Goal: Task Accomplishment & Management: Complete application form

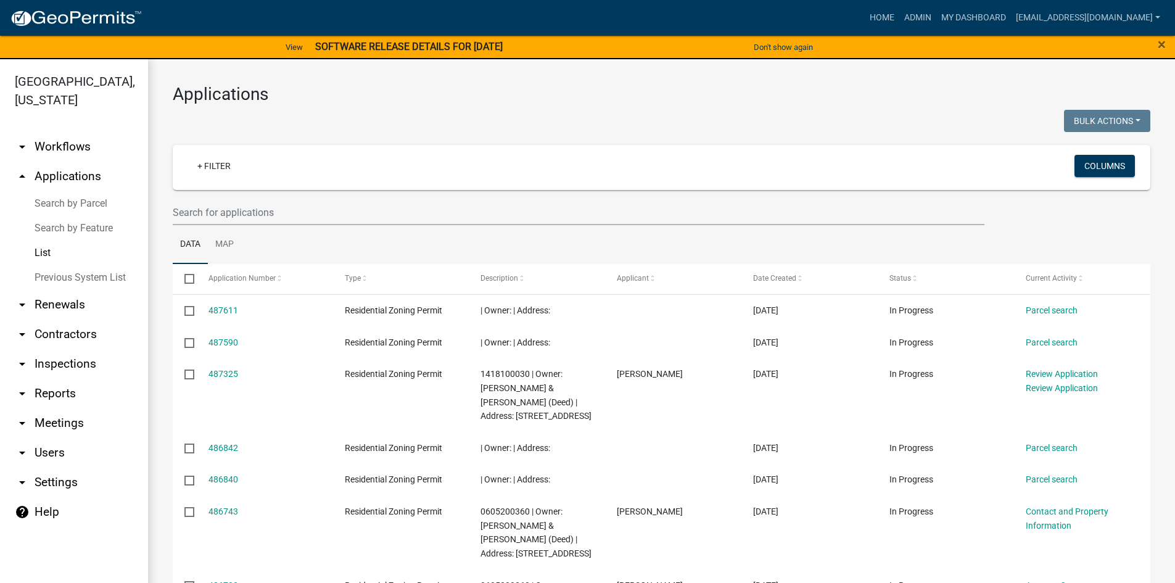
select select "3: 100"
click at [83, 137] on link "arrow_drop_down Workflows" at bounding box center [74, 147] width 148 height 30
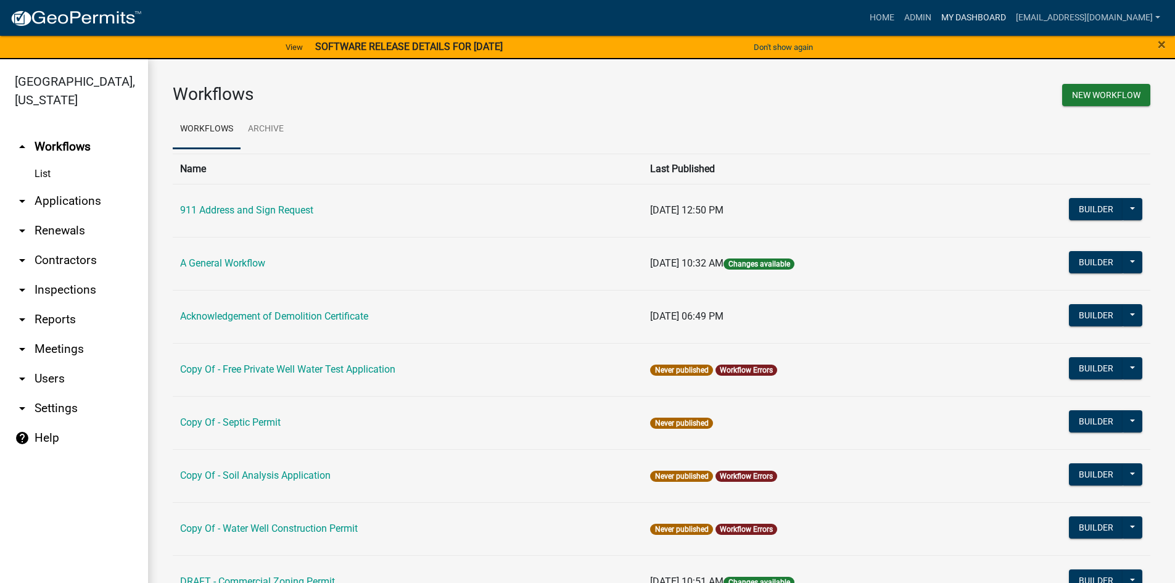
click at [936, 15] on link "My Dashboard" at bounding box center [973, 17] width 75 height 23
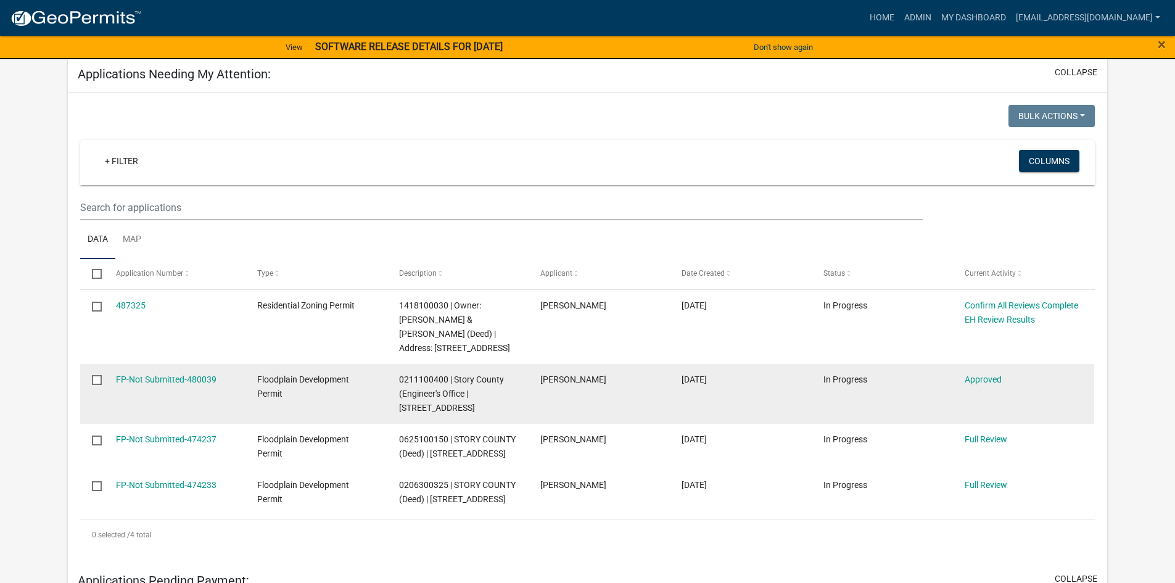
scroll to position [62, 0]
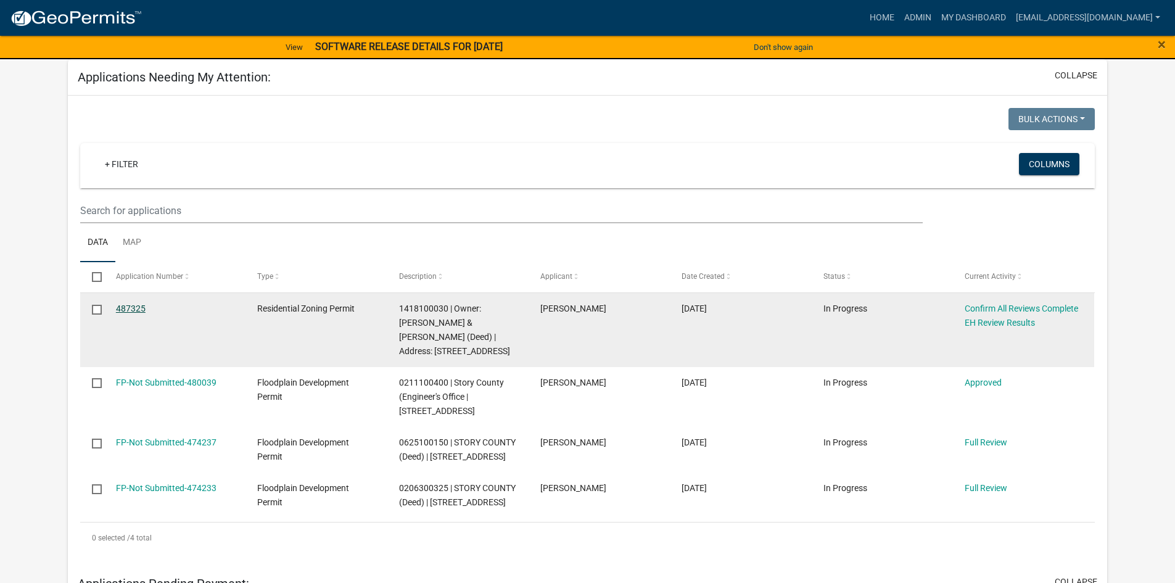
click at [125, 306] on link "487325" at bounding box center [131, 308] width 30 height 10
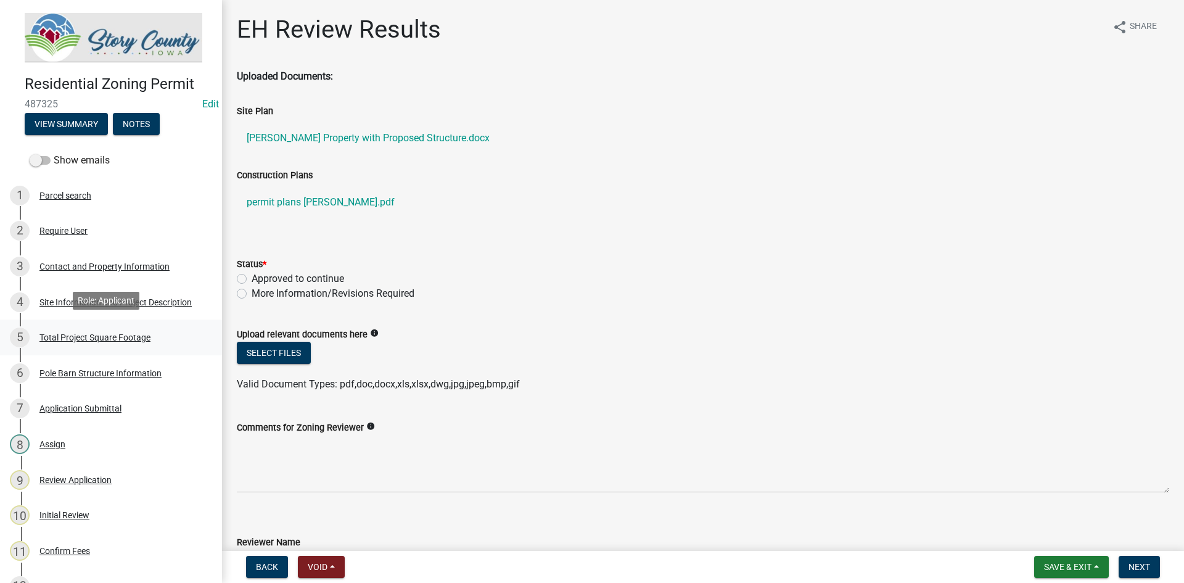
scroll to position [62, 0]
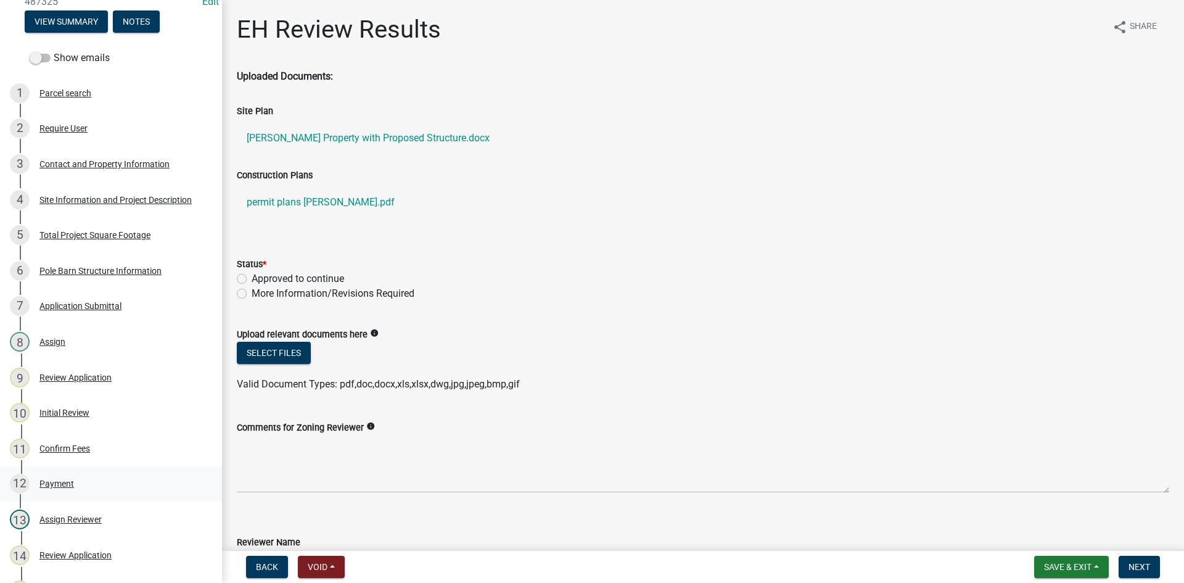
scroll to position [123, 0]
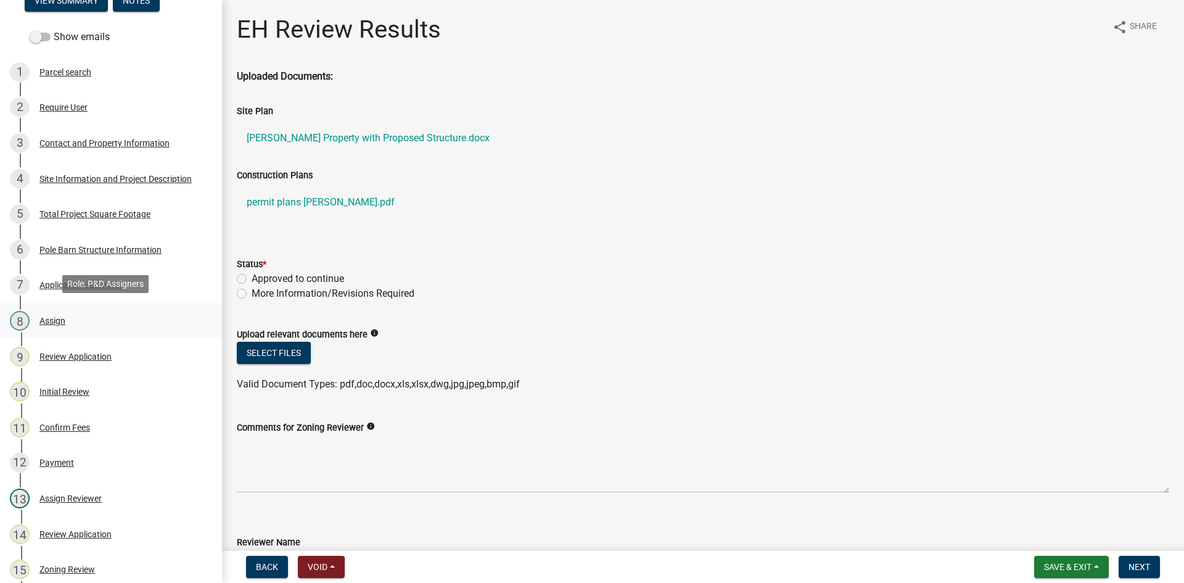
click at [43, 323] on div "Assign" at bounding box center [52, 320] width 26 height 9
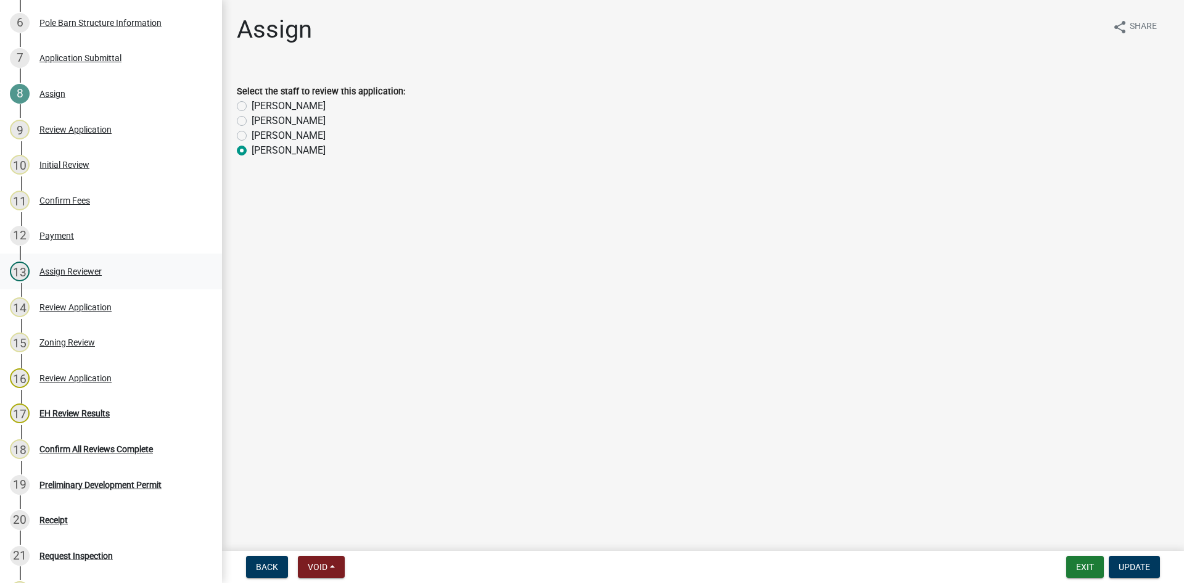
scroll to position [370, 0]
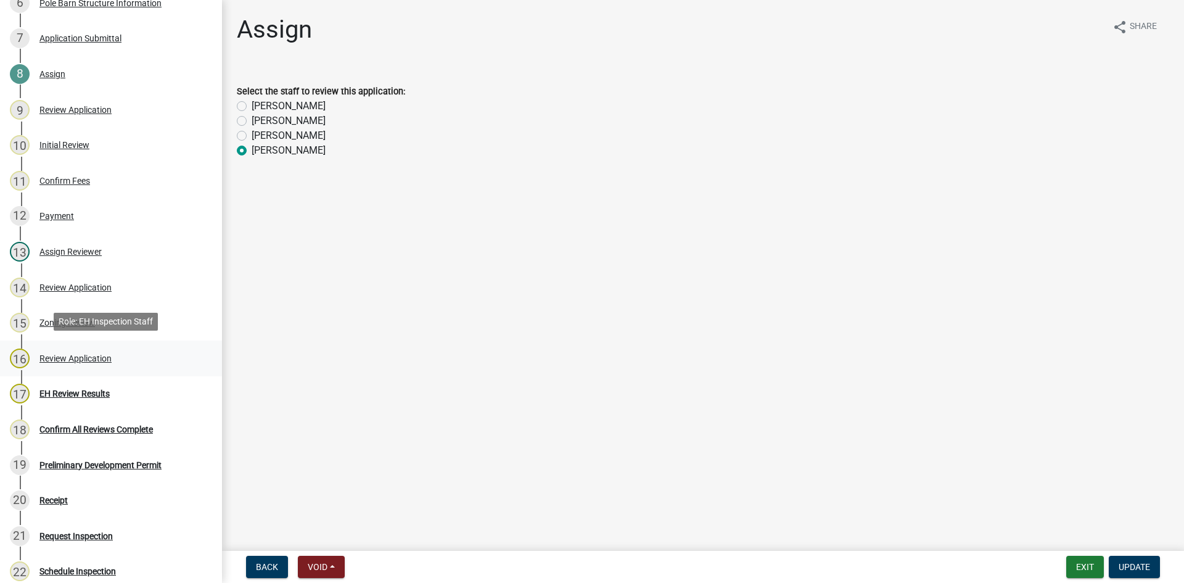
click at [91, 361] on div "16 Review Application" at bounding box center [106, 358] width 192 height 20
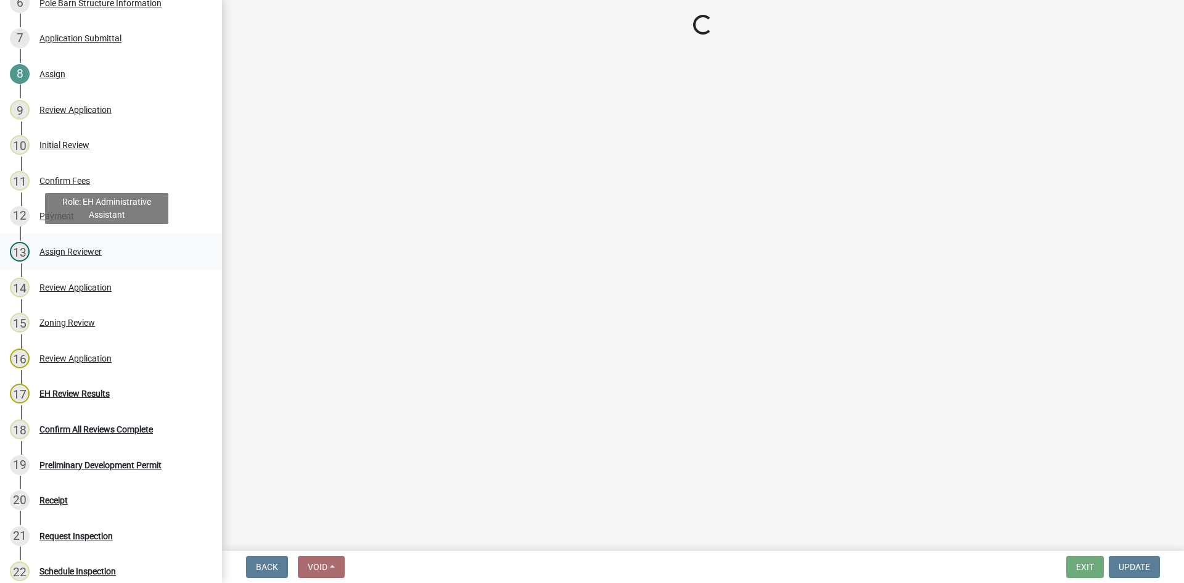
click at [57, 247] on div "Assign Reviewer" at bounding box center [70, 251] width 62 height 9
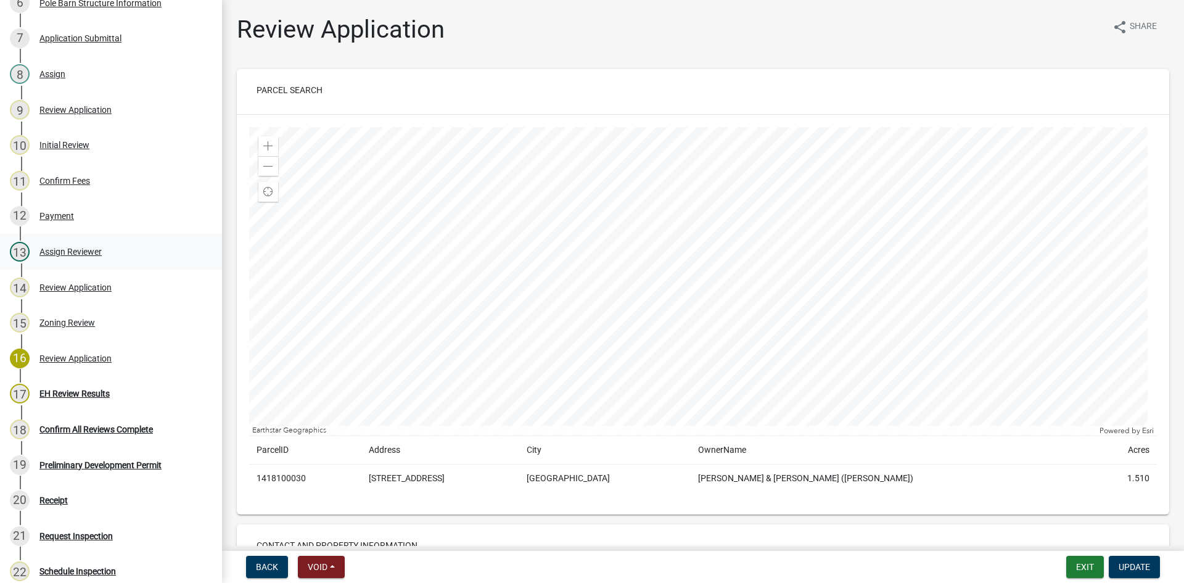
click at [54, 242] on div "13 Assign Reviewer" at bounding box center [106, 252] width 192 height 20
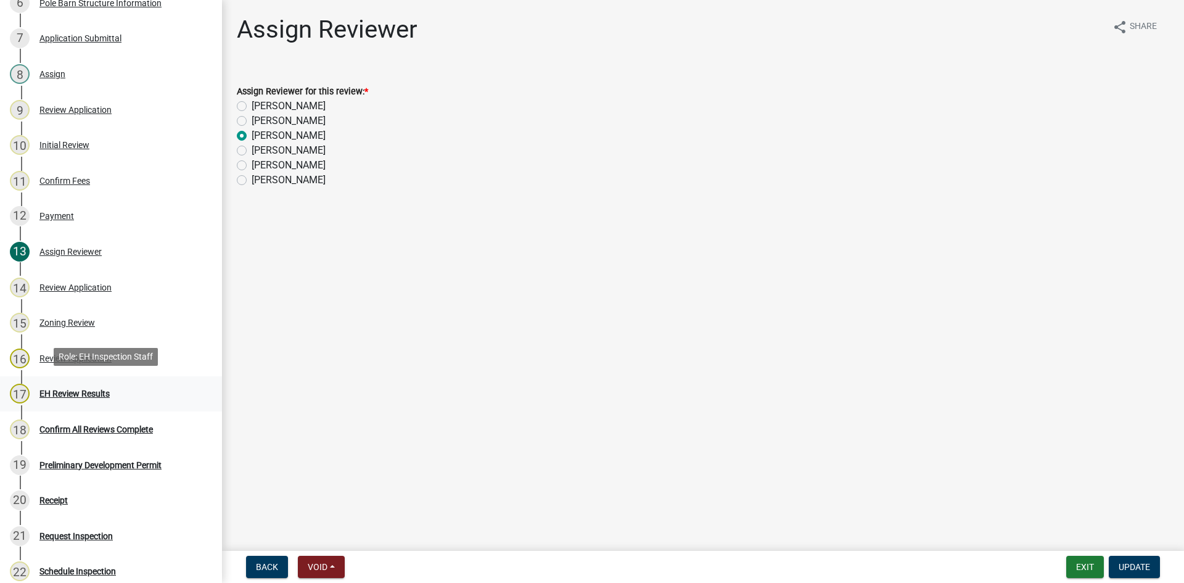
click at [56, 389] on div "EH Review Results" at bounding box center [74, 393] width 70 height 9
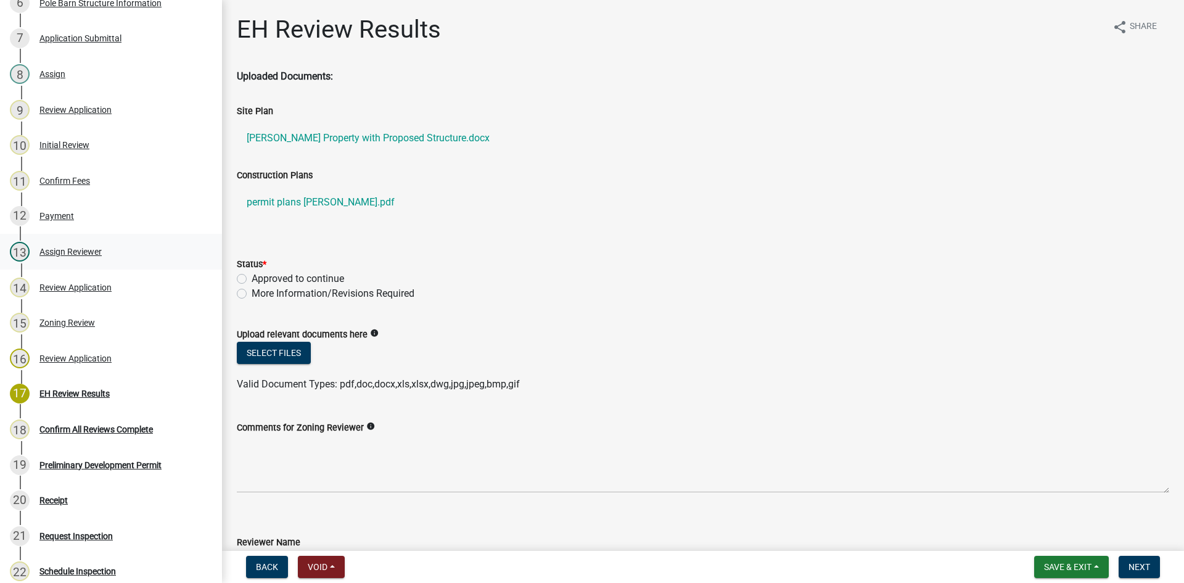
click at [68, 249] on div "Assign Reviewer" at bounding box center [70, 251] width 62 height 9
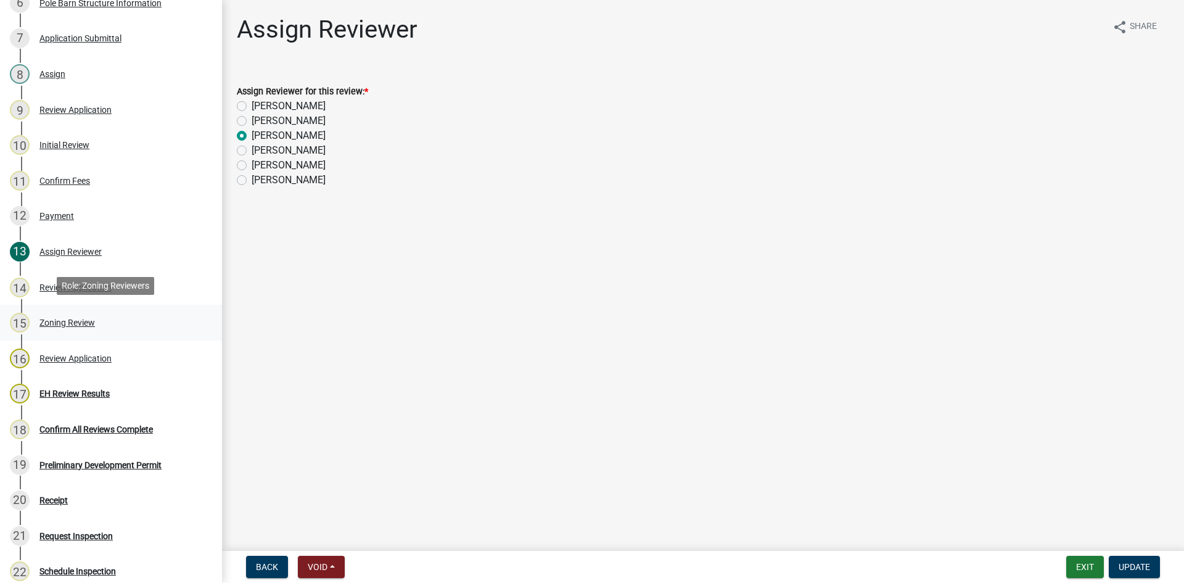
click at [59, 318] on div "Zoning Review" at bounding box center [67, 322] width 56 height 9
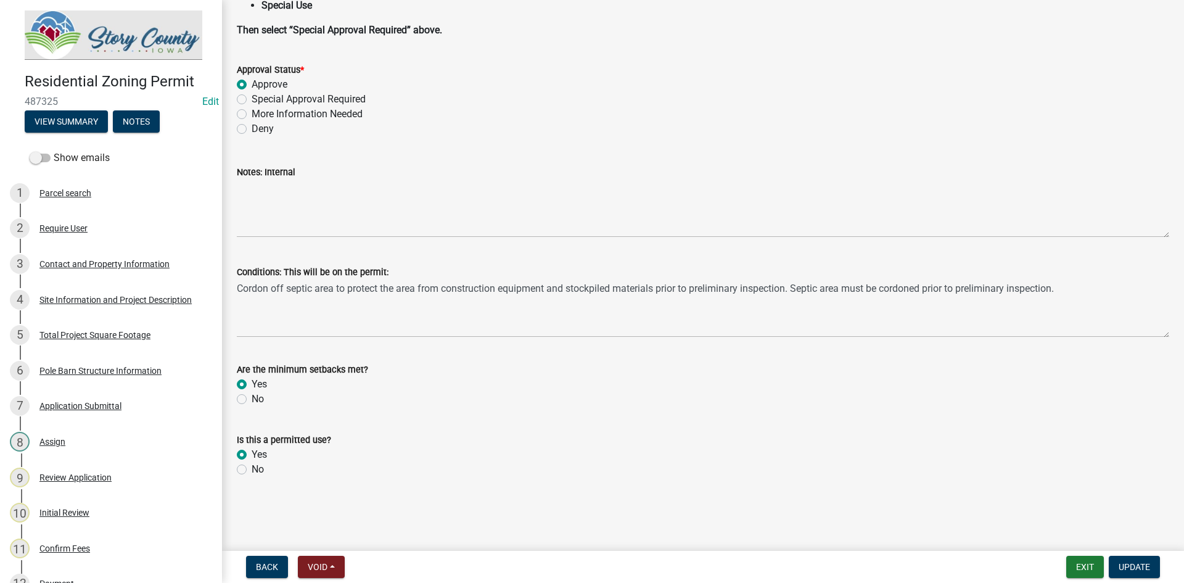
scroll to position [0, 0]
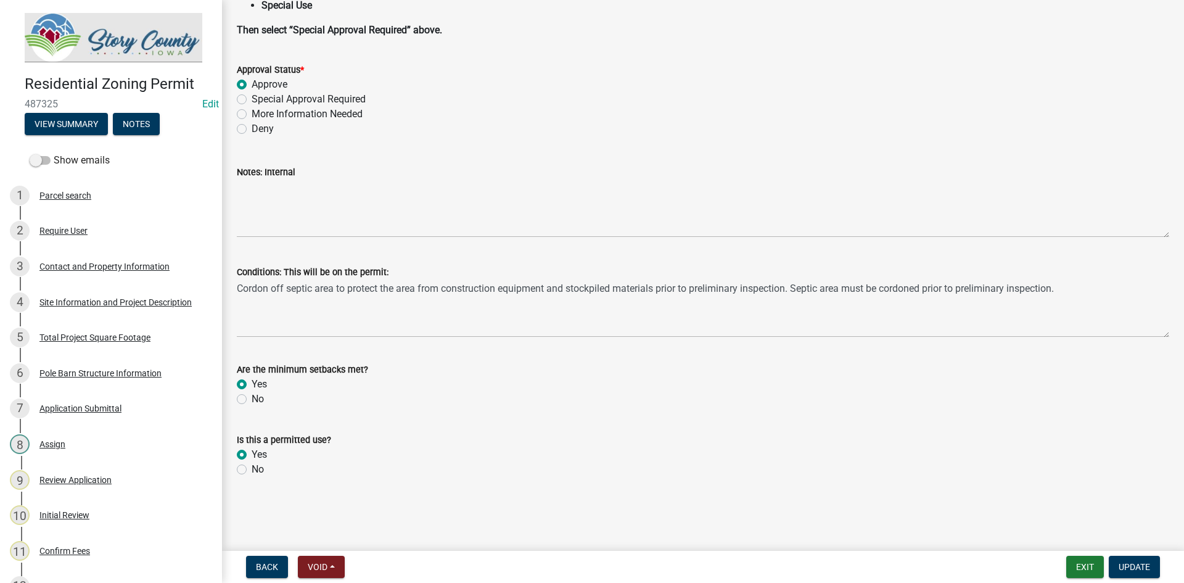
click at [113, 31] on img at bounding box center [114, 37] width 178 height 49
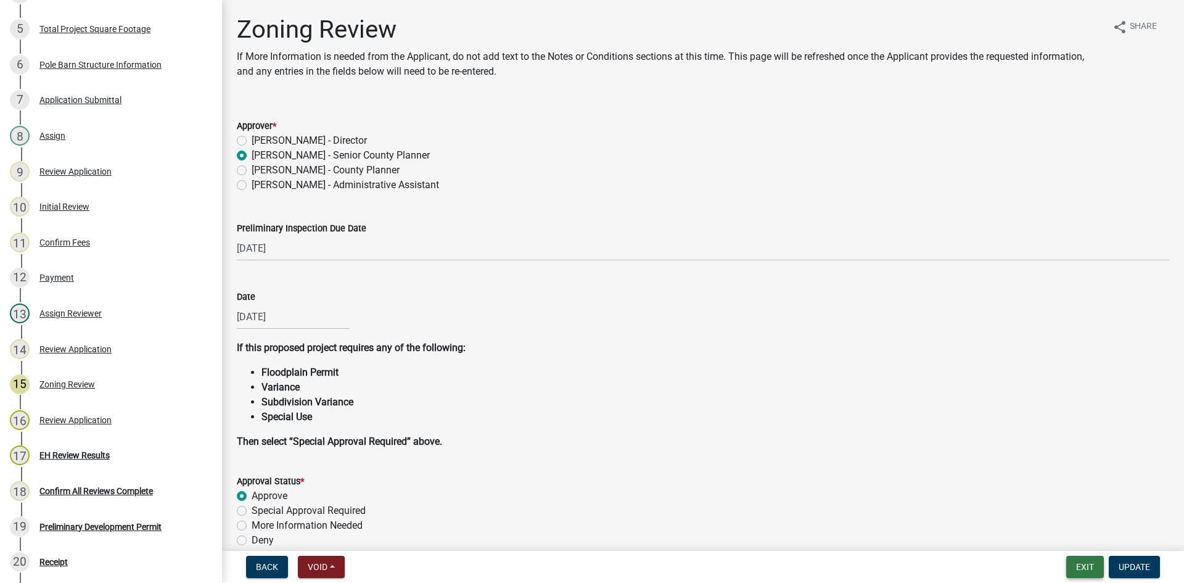
click at [1083, 565] on button "Exit" at bounding box center [1085, 567] width 38 height 22
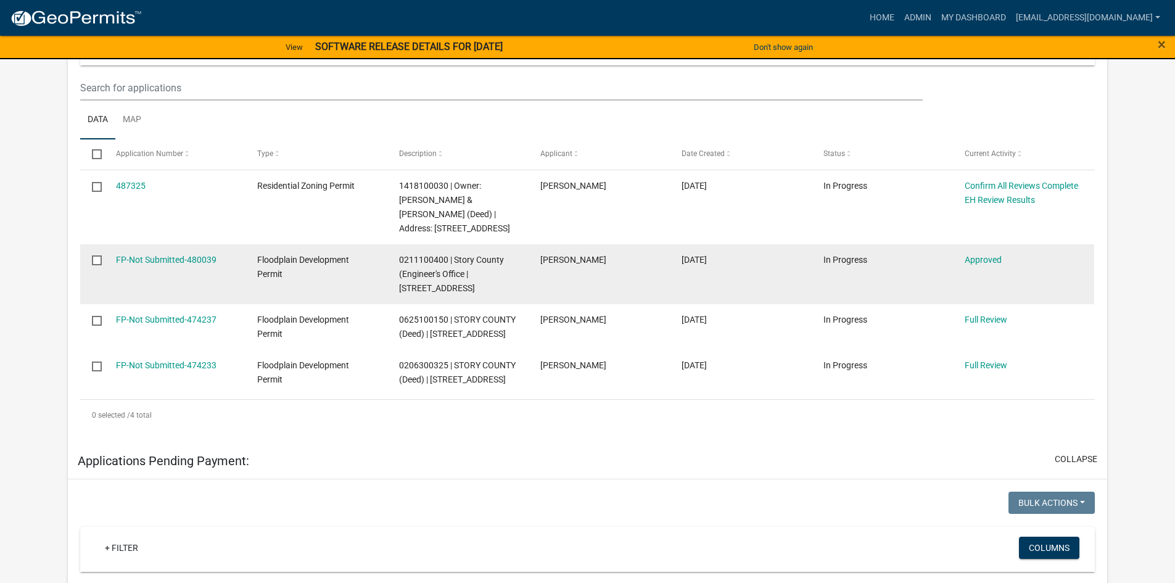
scroll to position [185, 0]
click at [188, 258] on link "FP-Not Submitted-480039" at bounding box center [166, 259] width 101 height 10
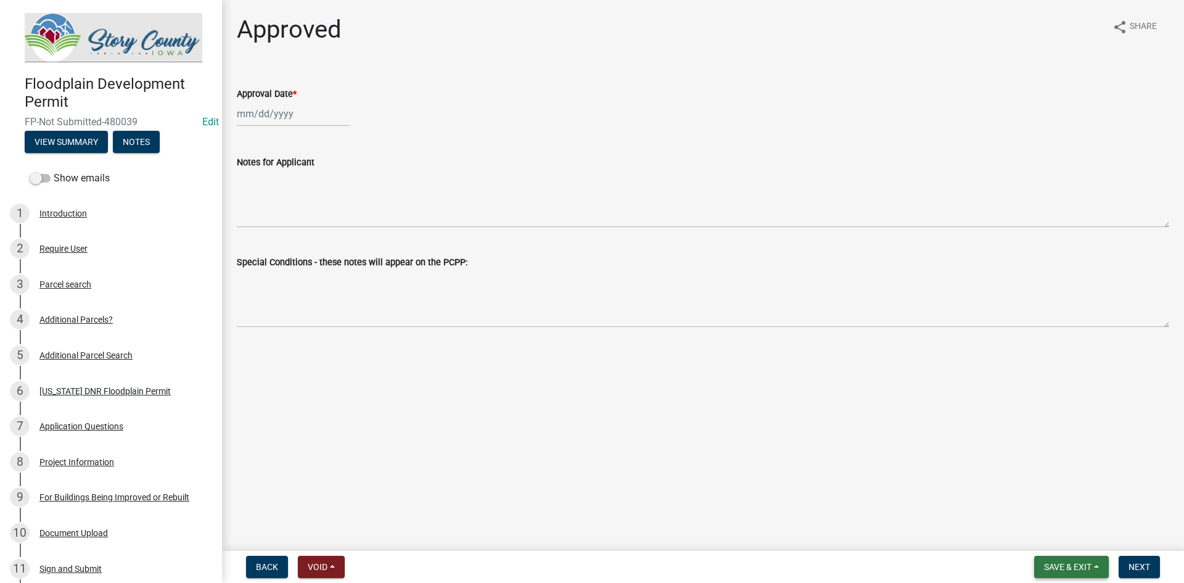
click at [1050, 572] on button "Save & Exit" at bounding box center [1071, 567] width 75 height 22
click at [1045, 535] on button "Save & Exit" at bounding box center [1059, 535] width 99 height 30
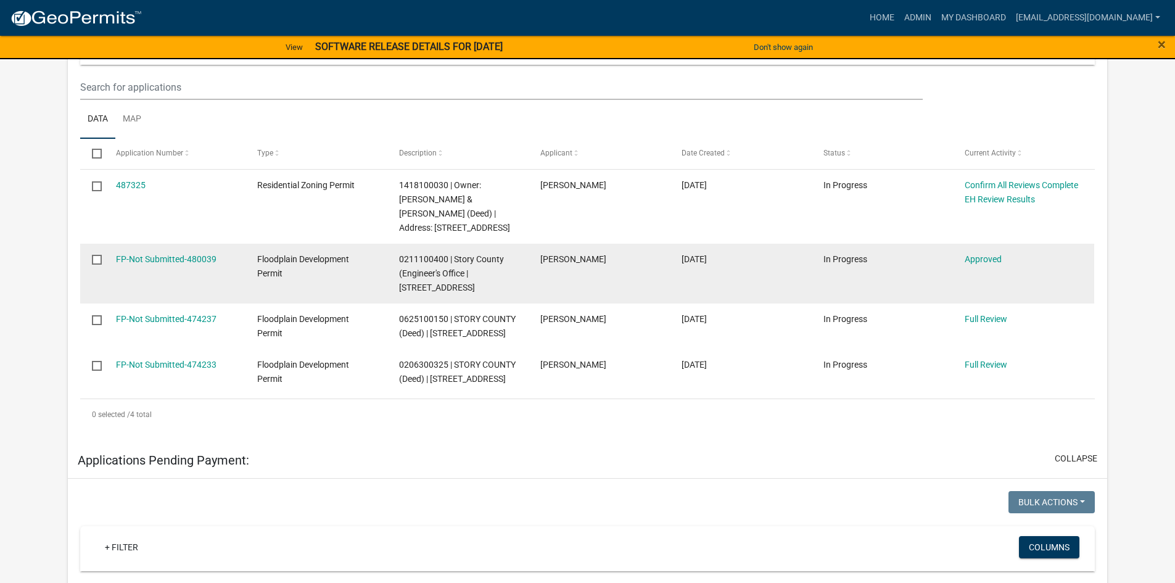
scroll to position [62, 0]
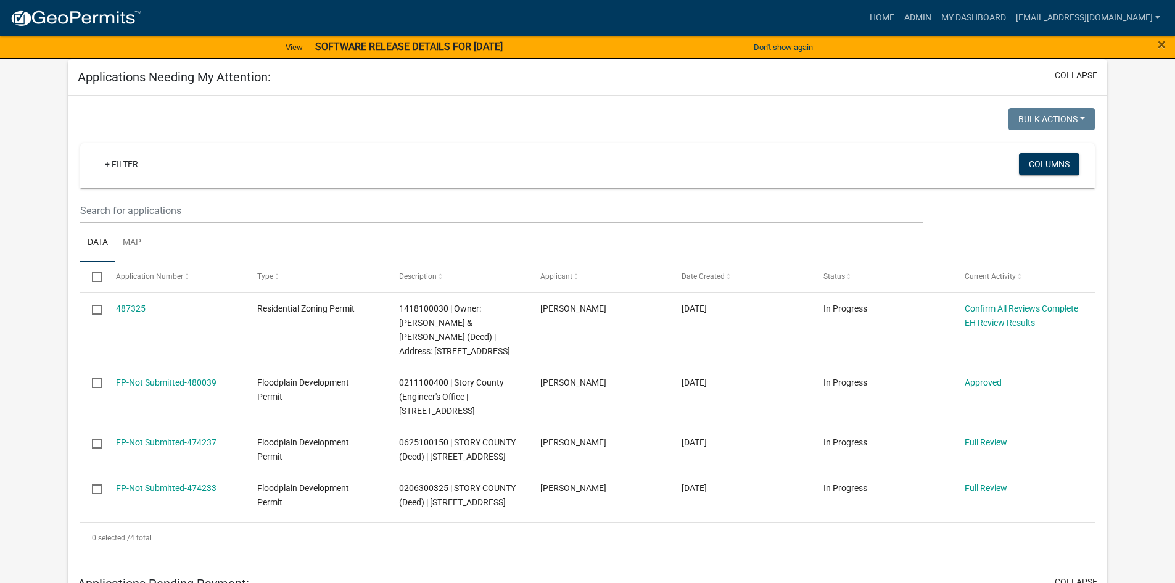
click at [843, 71] on div "Applications Needing My Attention: collapse" at bounding box center [587, 77] width 1039 height 36
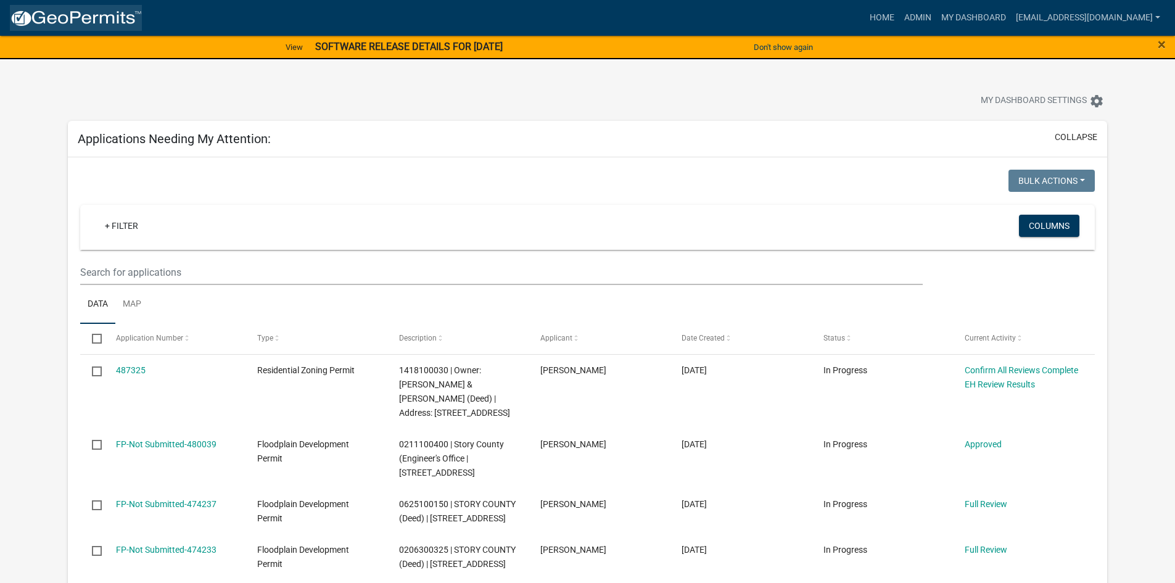
click at [57, 17] on img at bounding box center [76, 18] width 132 height 19
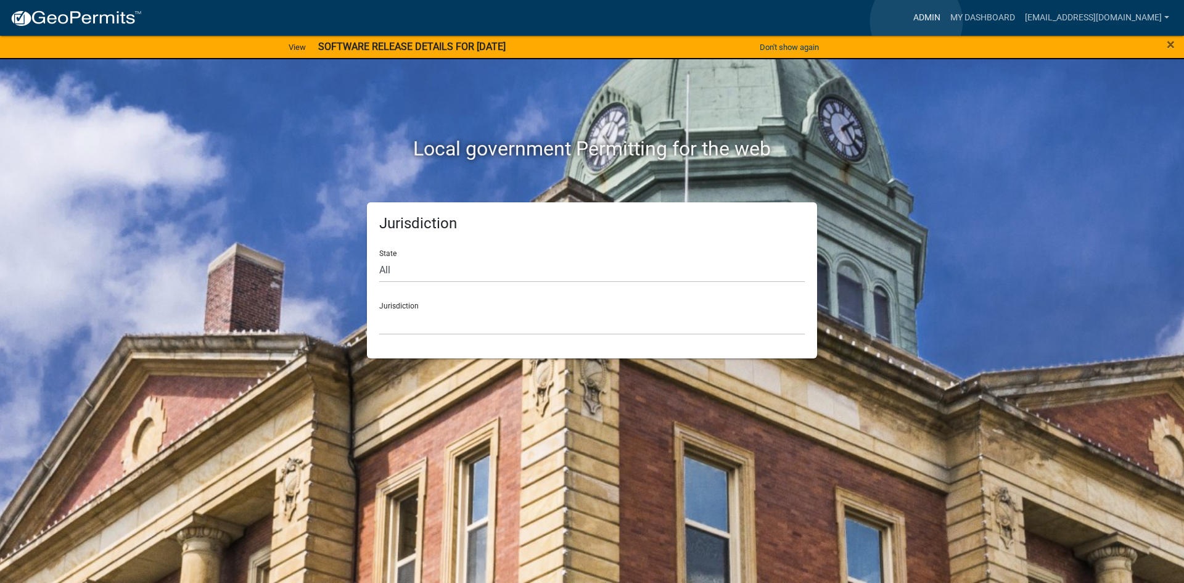
click at [917, 22] on link "Admin" at bounding box center [927, 17] width 37 height 23
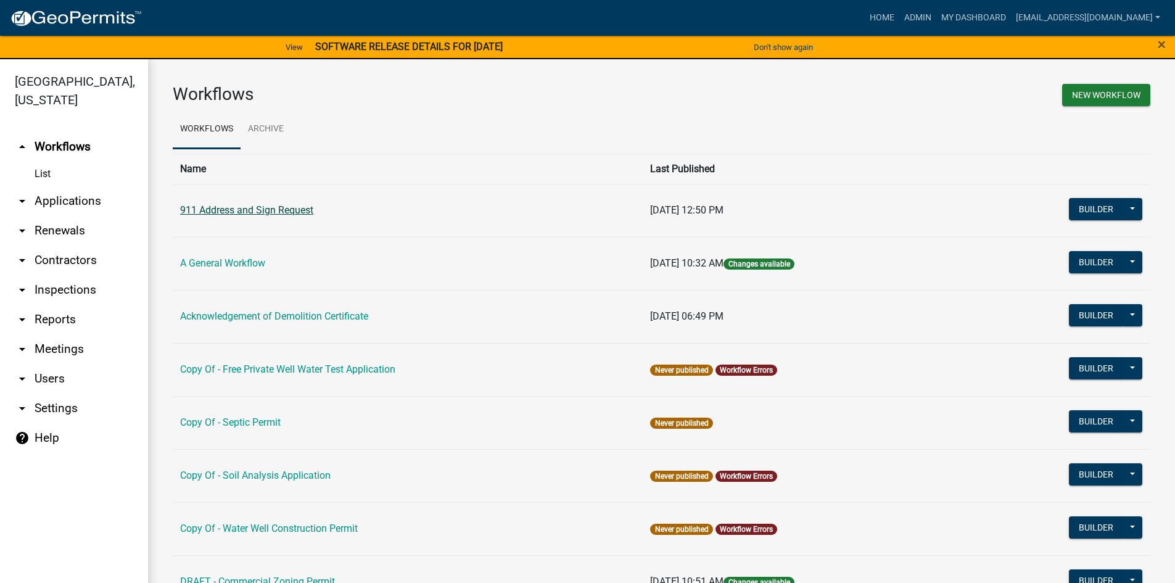
click at [241, 204] on link "911 Address and Sign Request" at bounding box center [246, 210] width 133 height 12
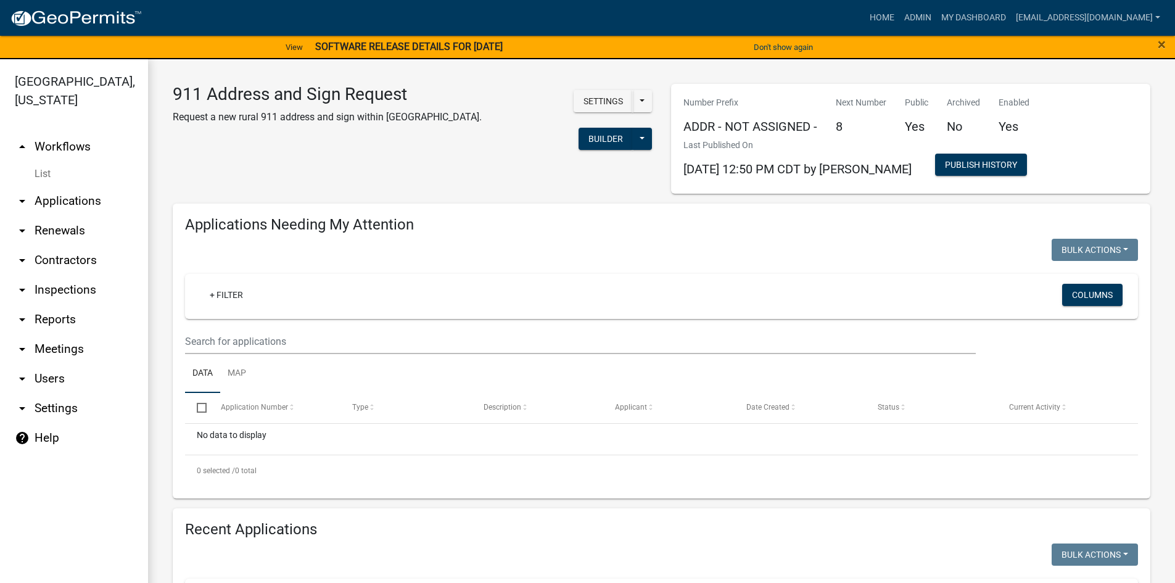
click at [50, 132] on link "arrow_drop_up Workflows" at bounding box center [74, 147] width 148 height 30
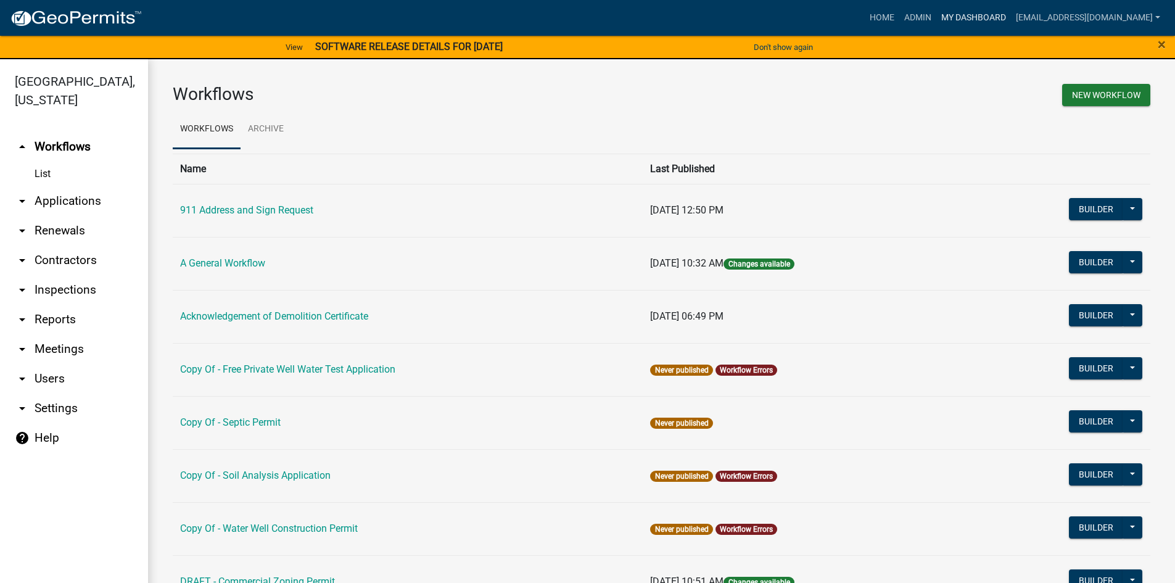
click at [938, 19] on link "My Dashboard" at bounding box center [973, 17] width 75 height 23
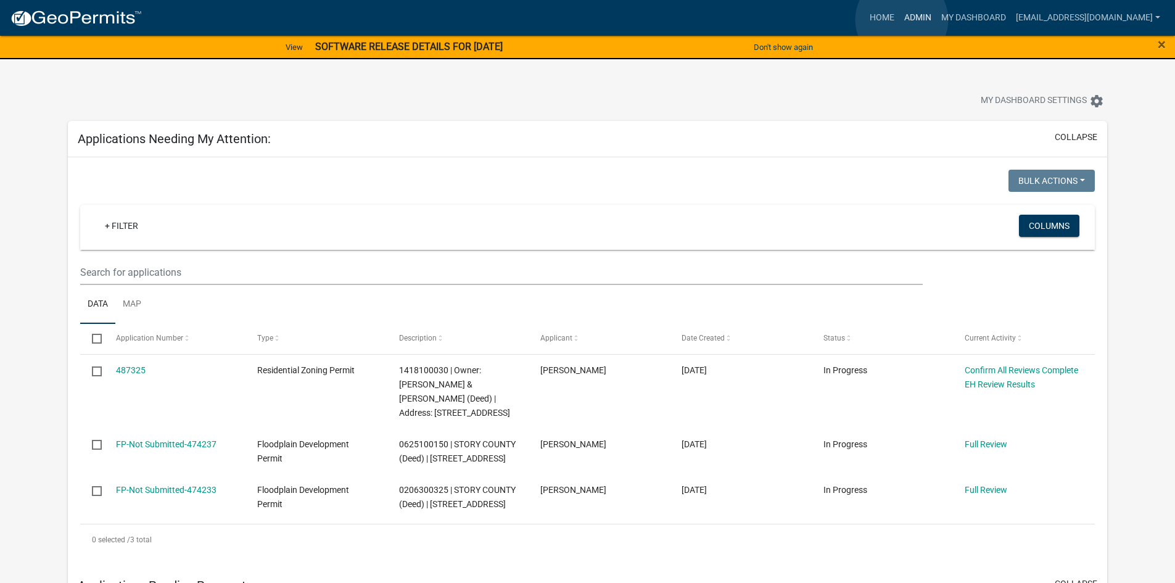
click at [902, 20] on link "Admin" at bounding box center [917, 17] width 37 height 23
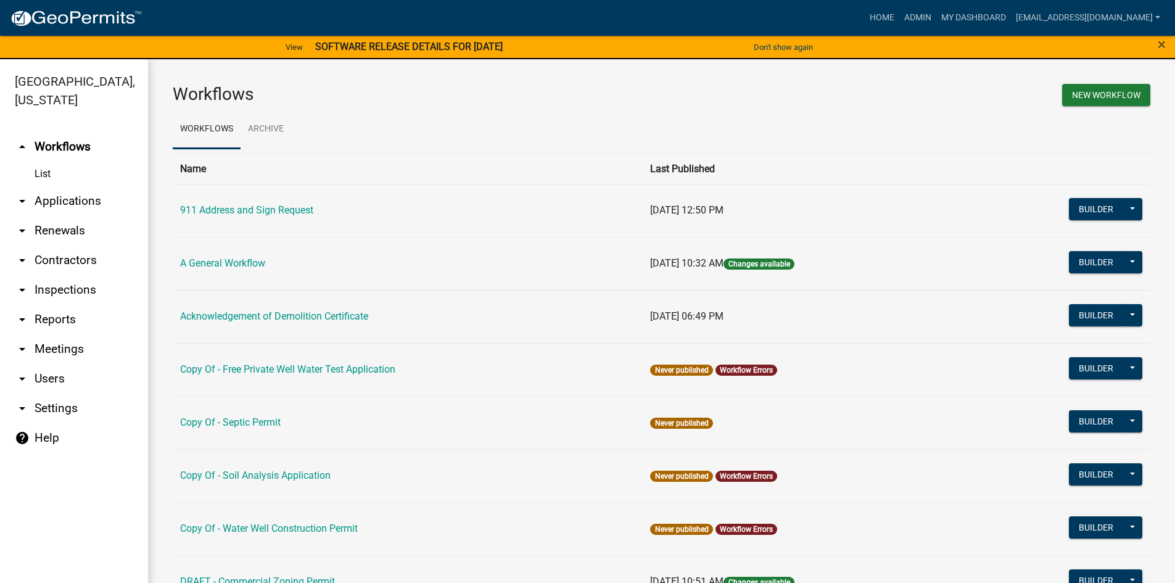
click at [64, 186] on link "arrow_drop_down Applications" at bounding box center [74, 201] width 148 height 30
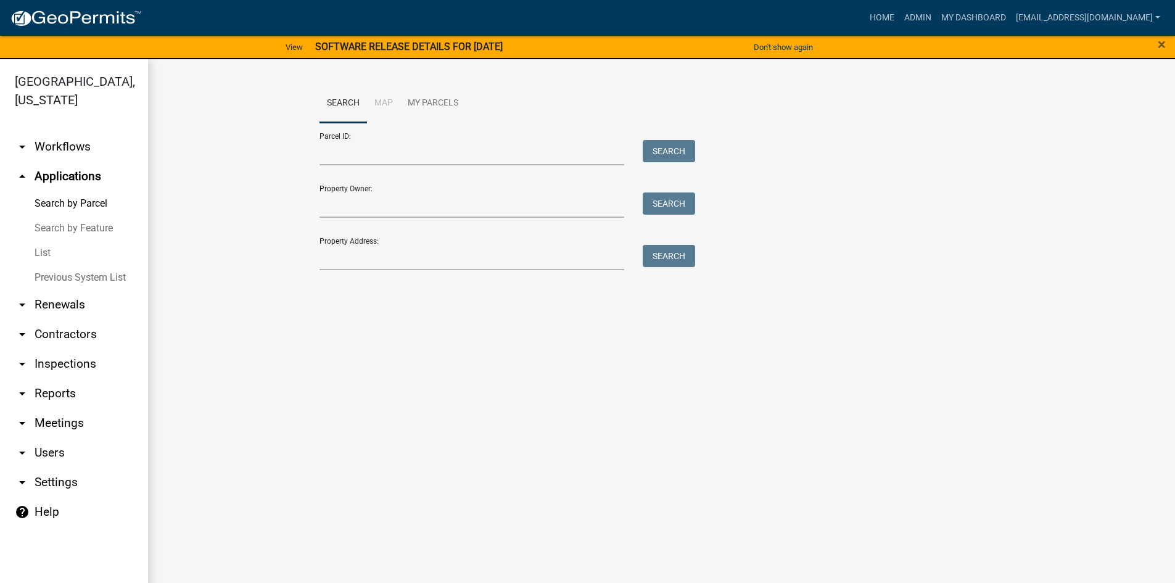
click at [50, 241] on link "List" at bounding box center [74, 253] width 148 height 25
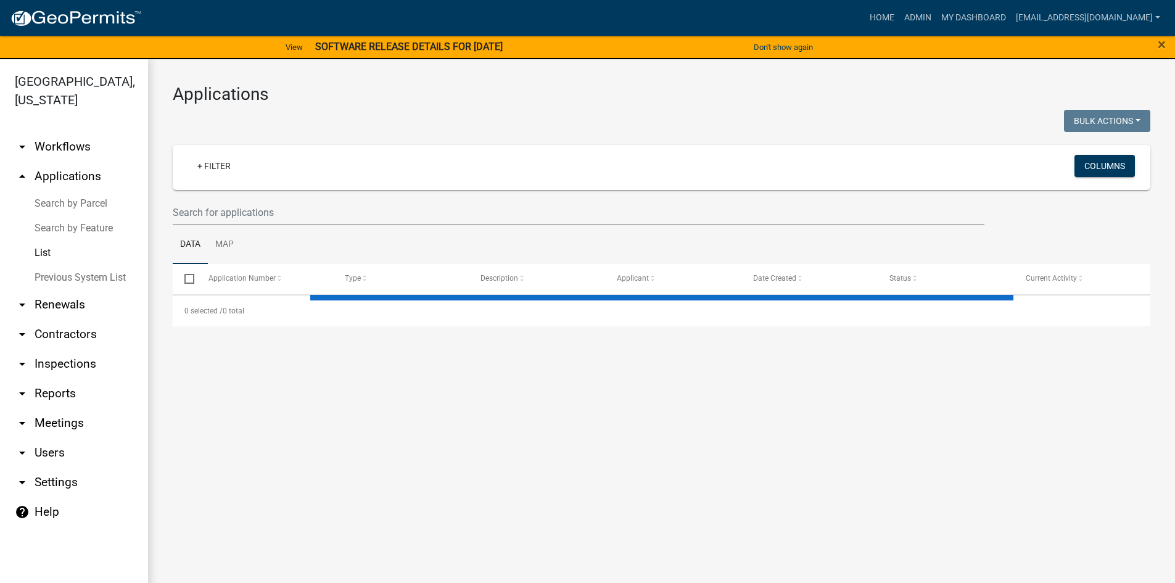
select select "3: 100"
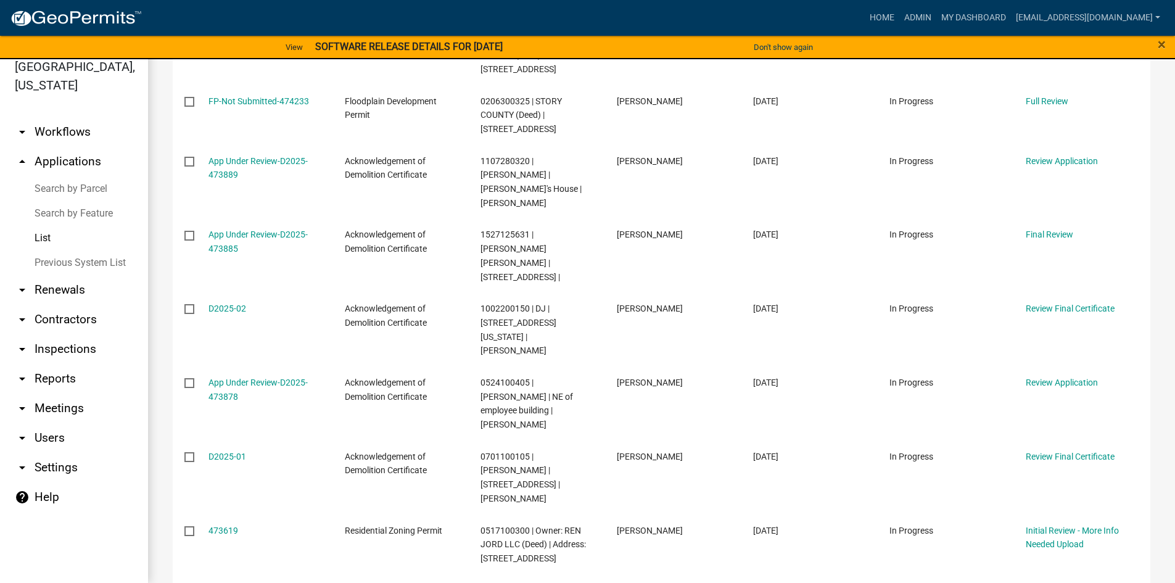
scroll to position [1321, 0]
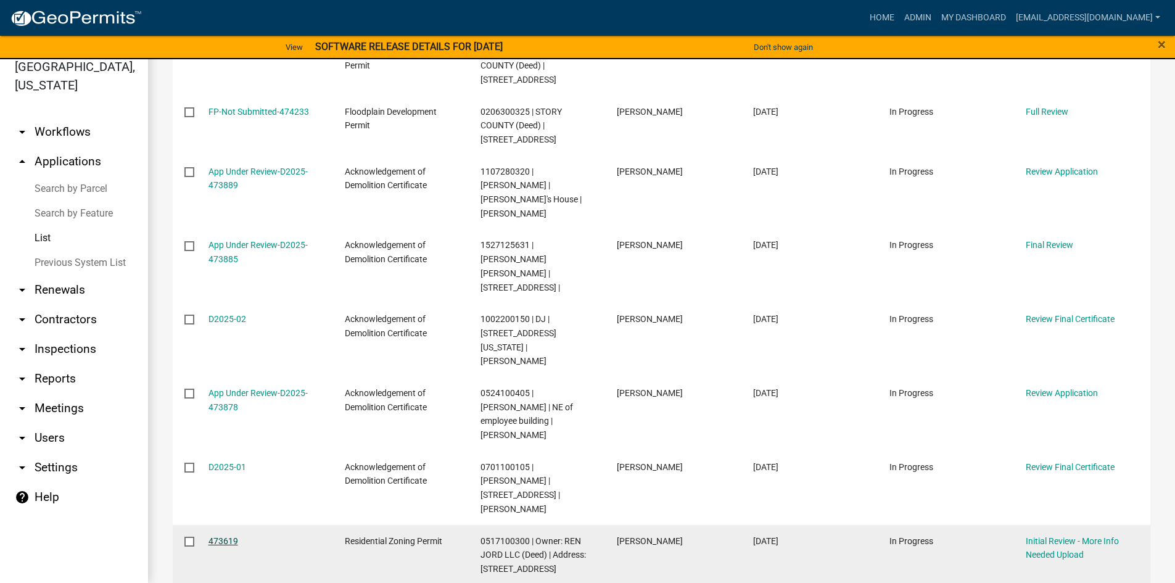
click at [228, 536] on link "473619" at bounding box center [223, 541] width 30 height 10
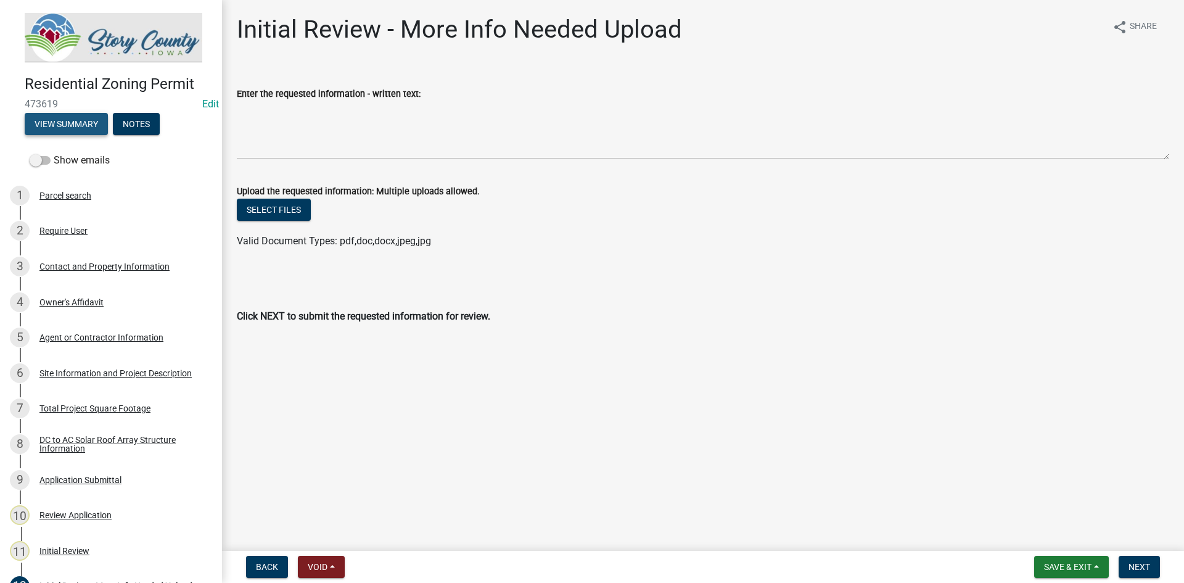
click at [62, 123] on button "View Summary" at bounding box center [66, 124] width 83 height 22
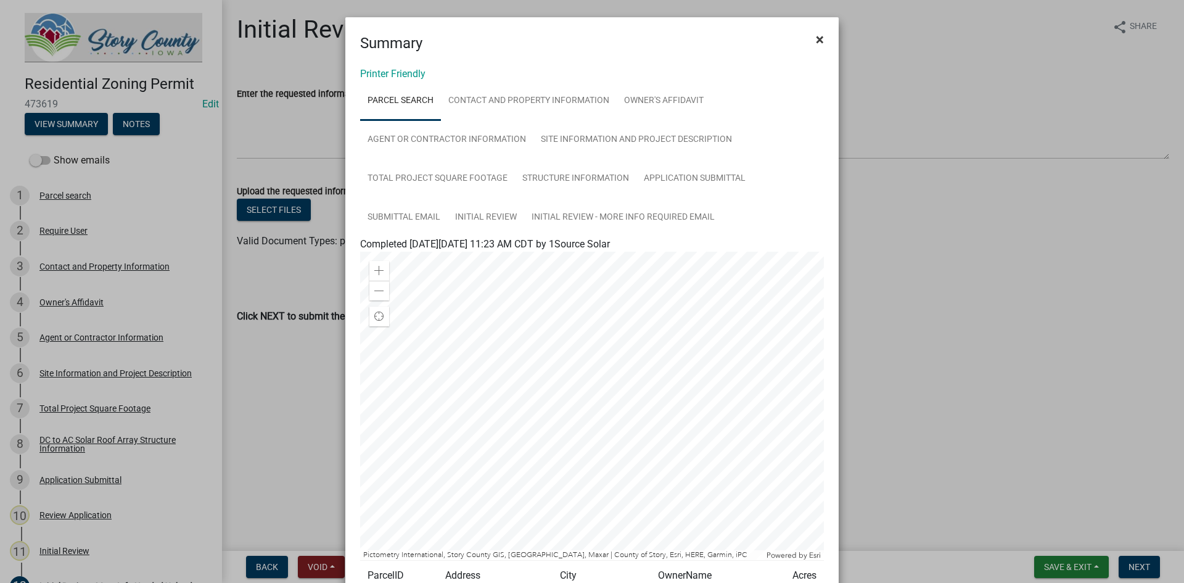
click at [816, 40] on span "×" at bounding box center [820, 39] width 8 height 17
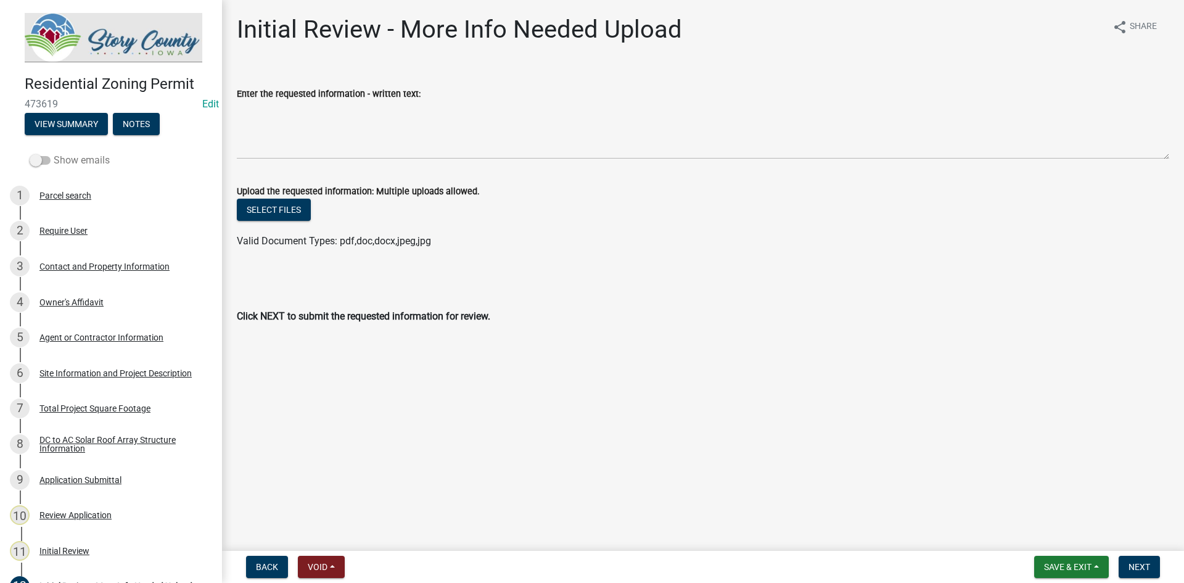
click at [39, 160] on span at bounding box center [40, 160] width 21 height 9
click at [54, 153] on input "Show emails" at bounding box center [54, 153] width 0 height 0
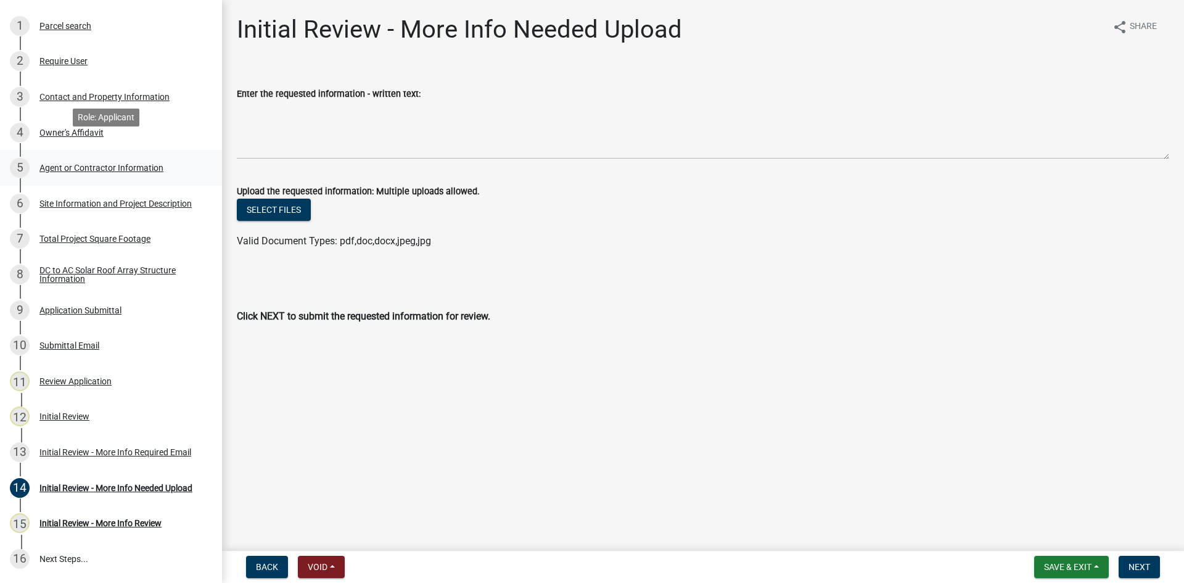
scroll to position [185, 0]
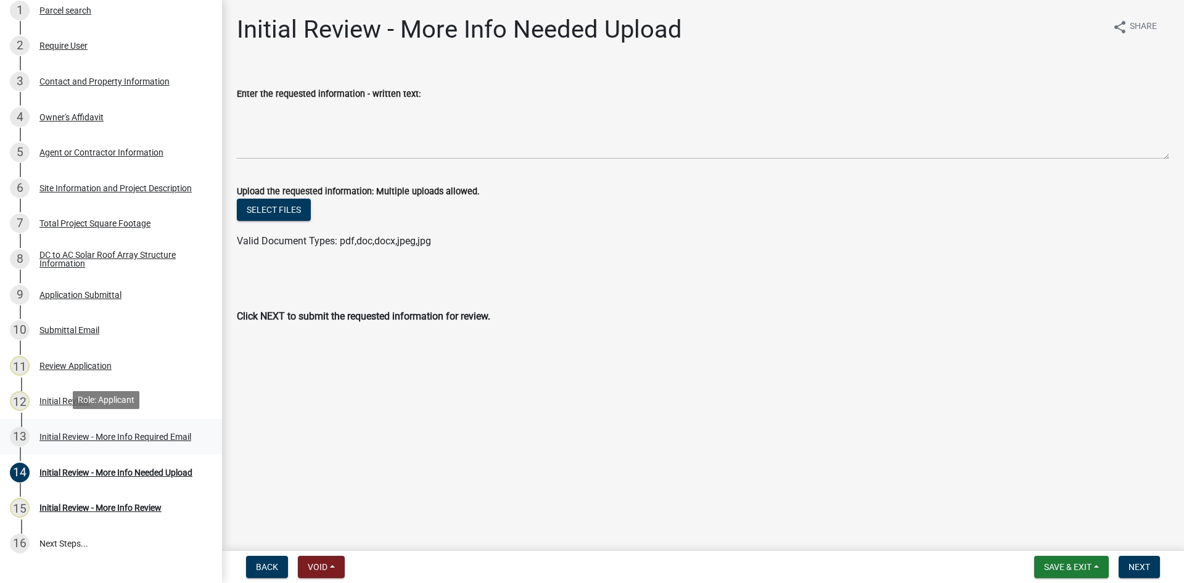
click at [110, 437] on div "Initial Review - More Info Required Email" at bounding box center [115, 436] width 152 height 9
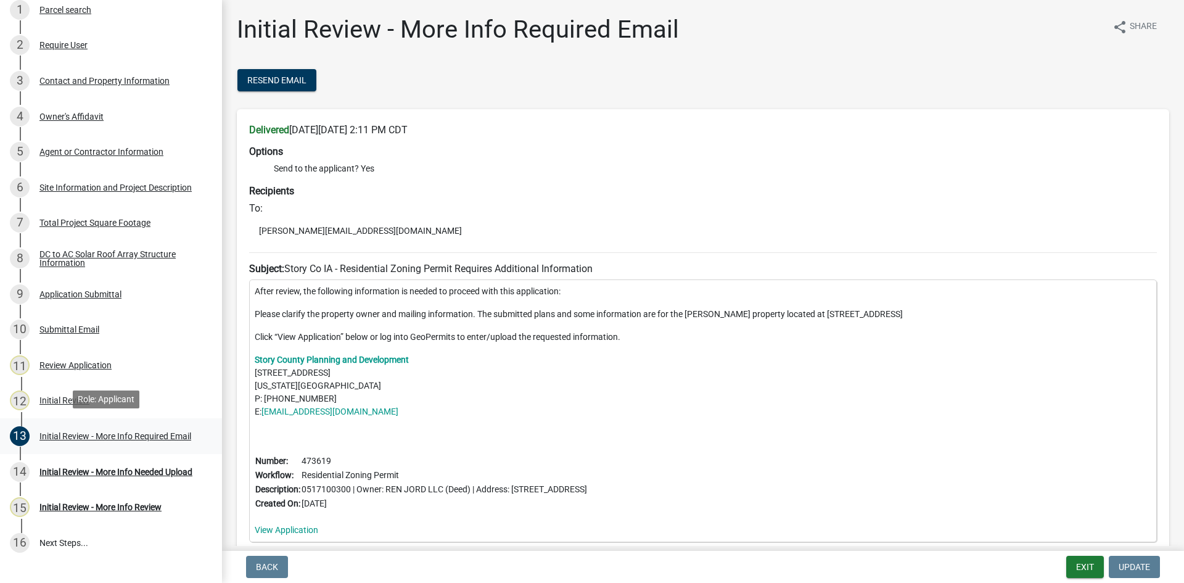
scroll to position [247, 0]
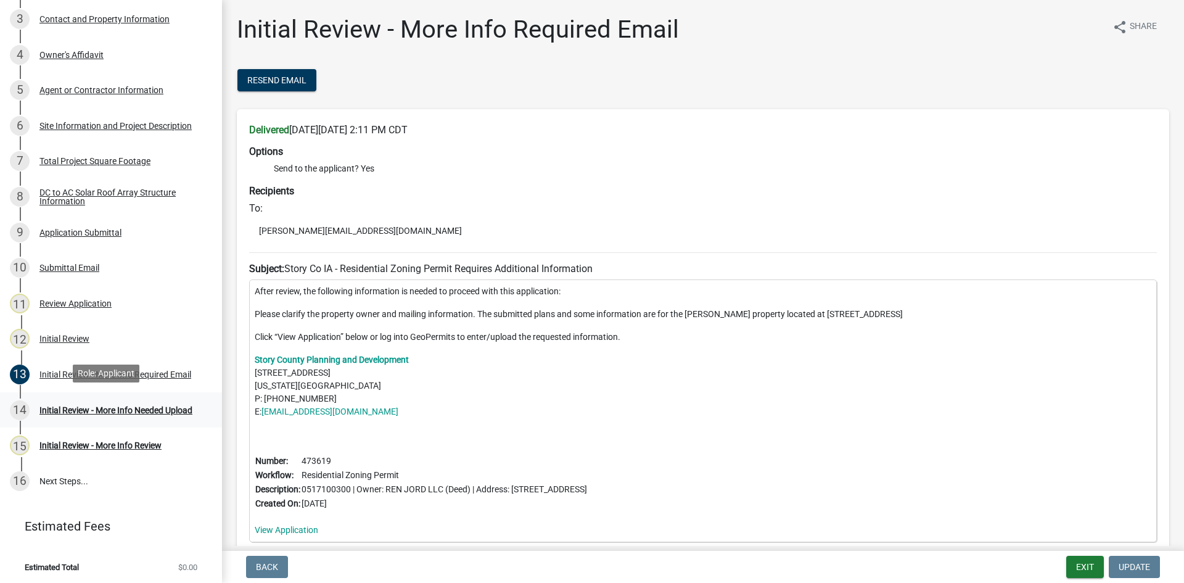
click at [110, 406] on div "Initial Review - More Info Needed Upload" at bounding box center [115, 410] width 153 height 9
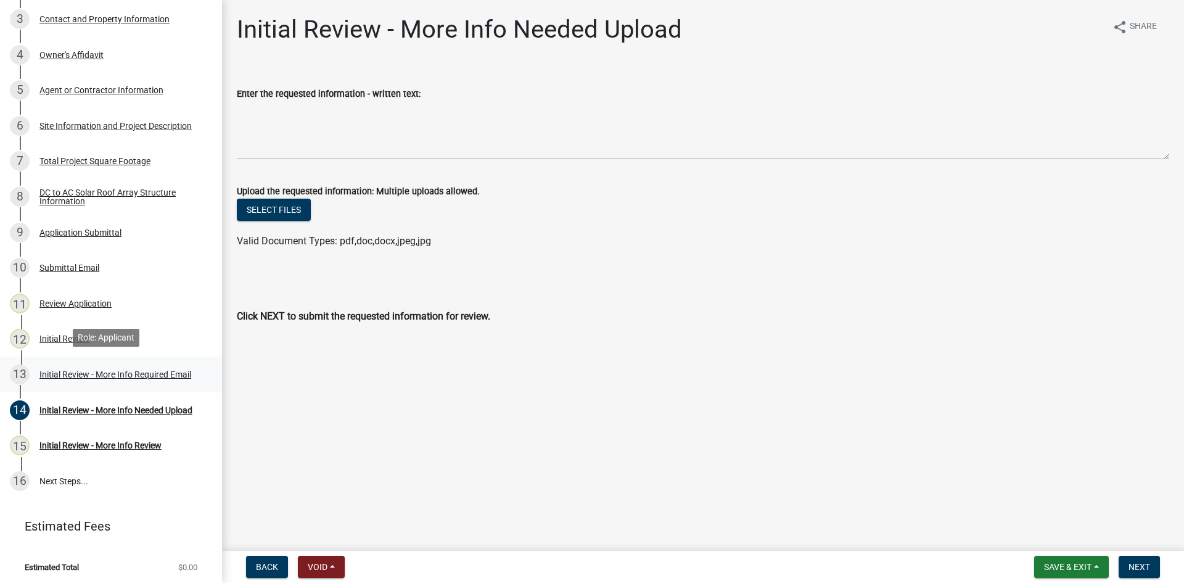
click at [51, 370] on div "Initial Review - More Info Required Email" at bounding box center [115, 374] width 152 height 9
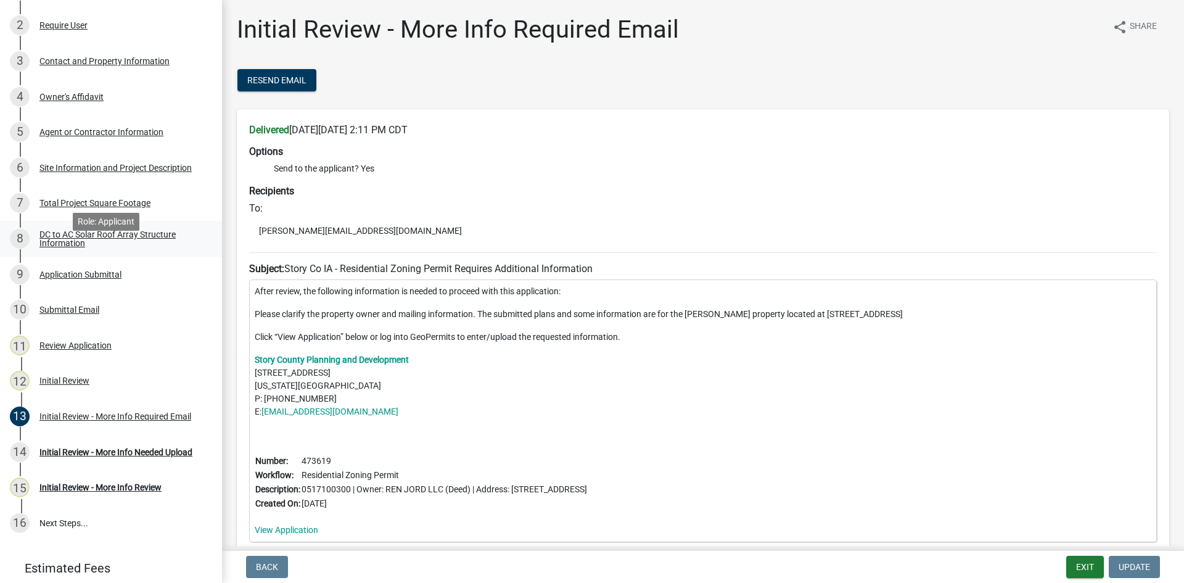
scroll to position [186, 0]
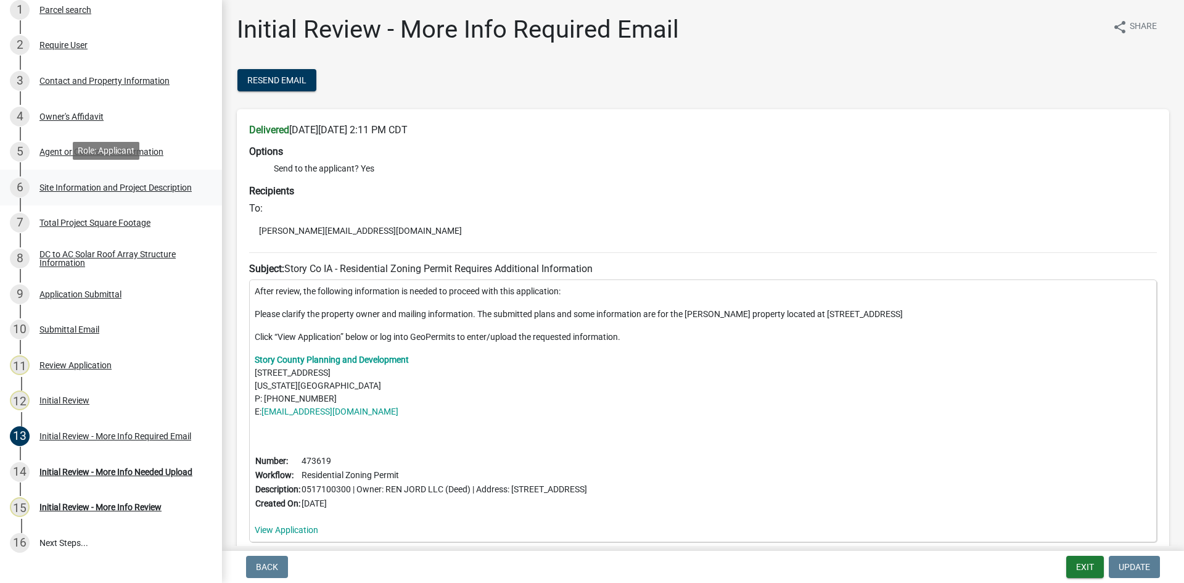
click at [85, 183] on div "Site Information and Project Description" at bounding box center [115, 187] width 152 height 9
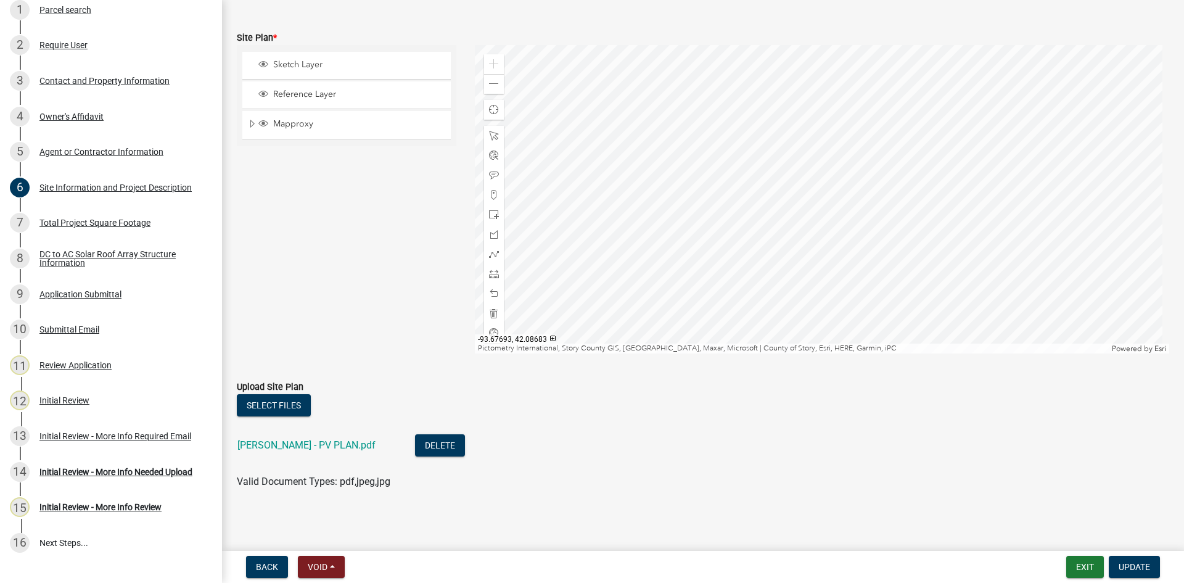
scroll to position [853, 0]
click at [493, 73] on div "Zoom out" at bounding box center [494, 82] width 20 height 20
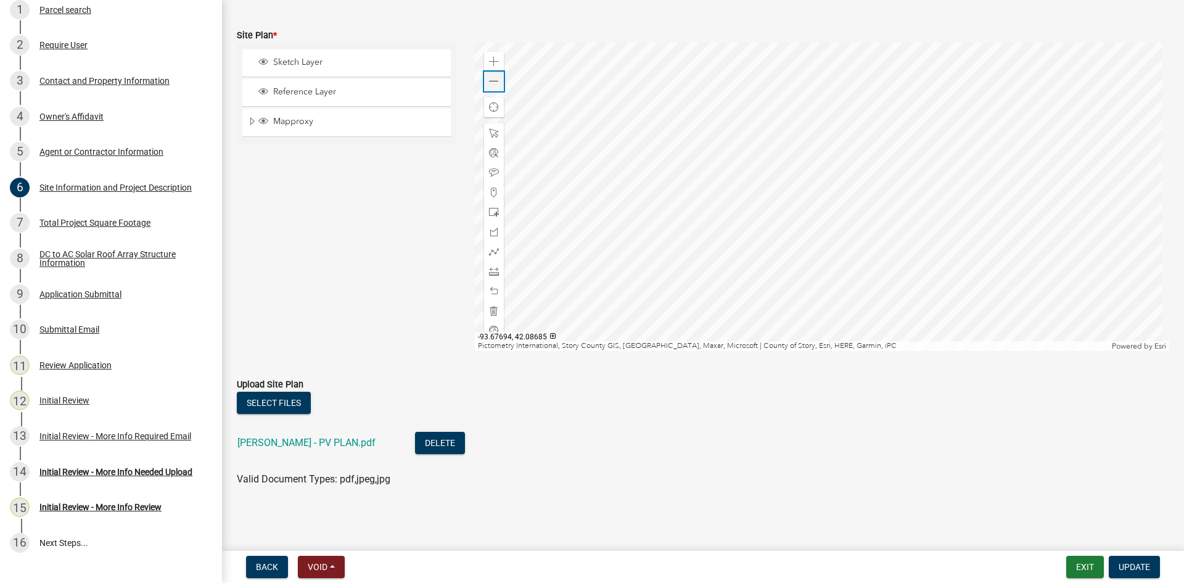
click at [493, 73] on div "Zoom out" at bounding box center [494, 82] width 20 height 20
click at [489, 83] on span at bounding box center [494, 81] width 10 height 10
click at [347, 439] on link "Steve Larson - PV PLAN.pdf" at bounding box center [306, 443] width 138 height 12
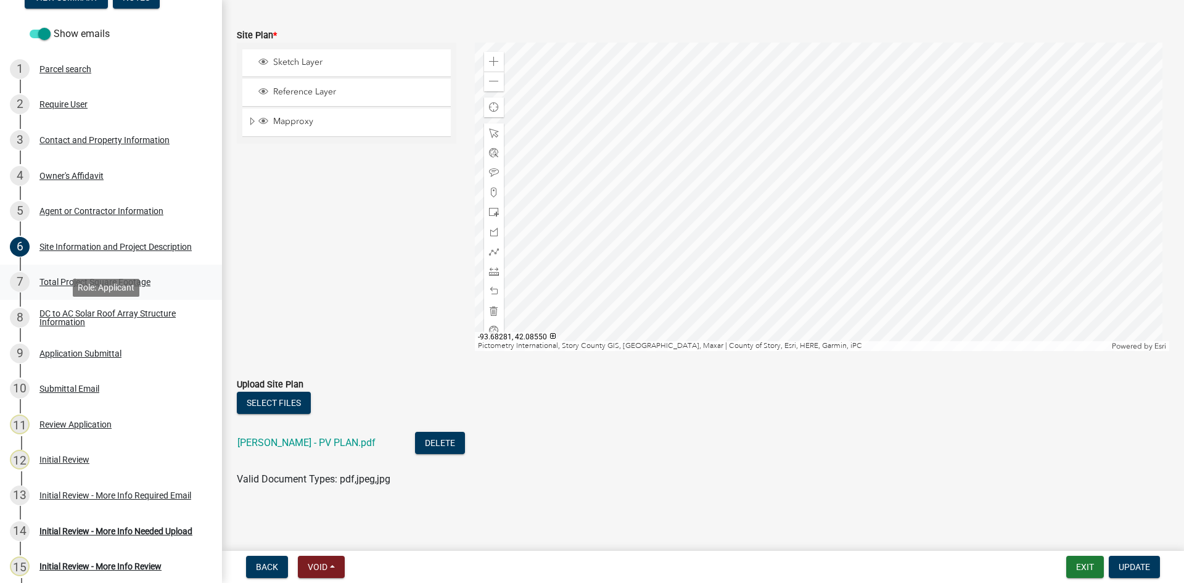
scroll to position [62, 0]
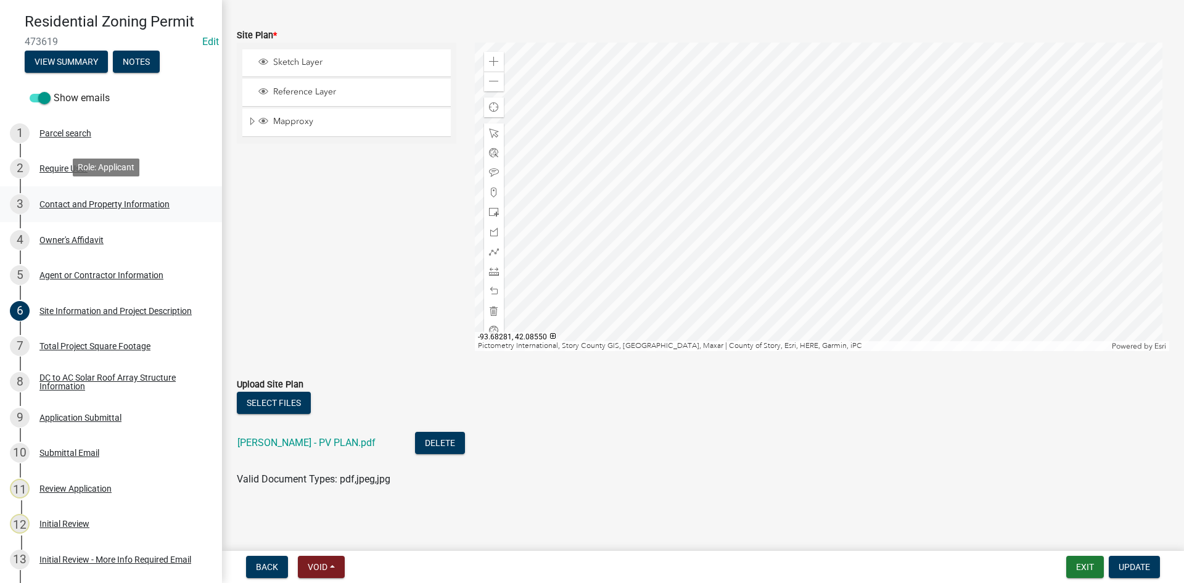
click at [93, 207] on div "3 Contact and Property Information" at bounding box center [106, 204] width 192 height 20
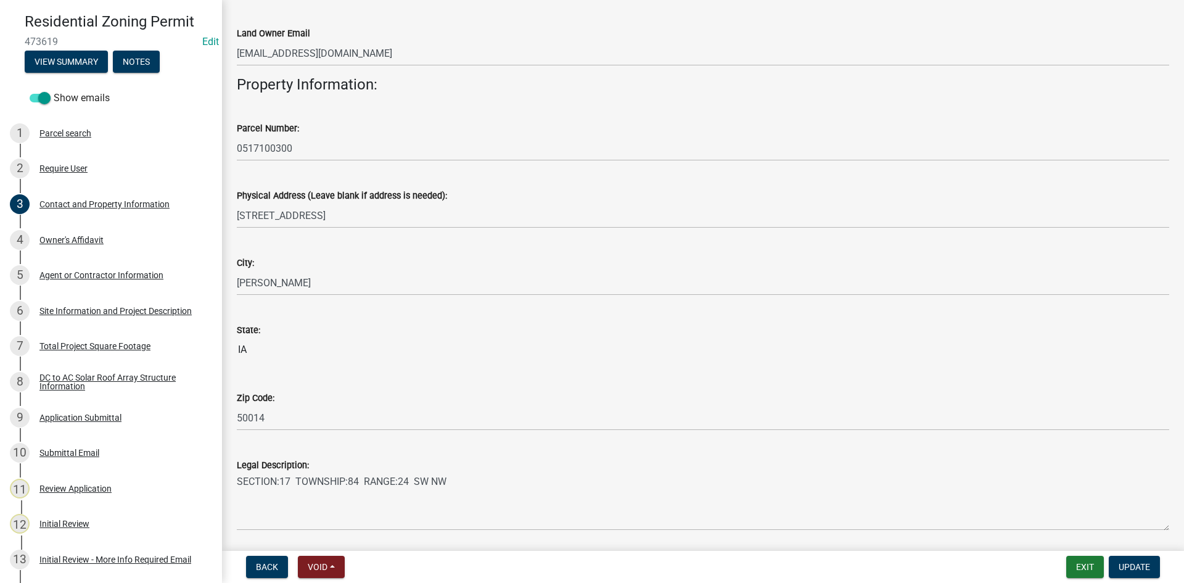
scroll to position [545, 0]
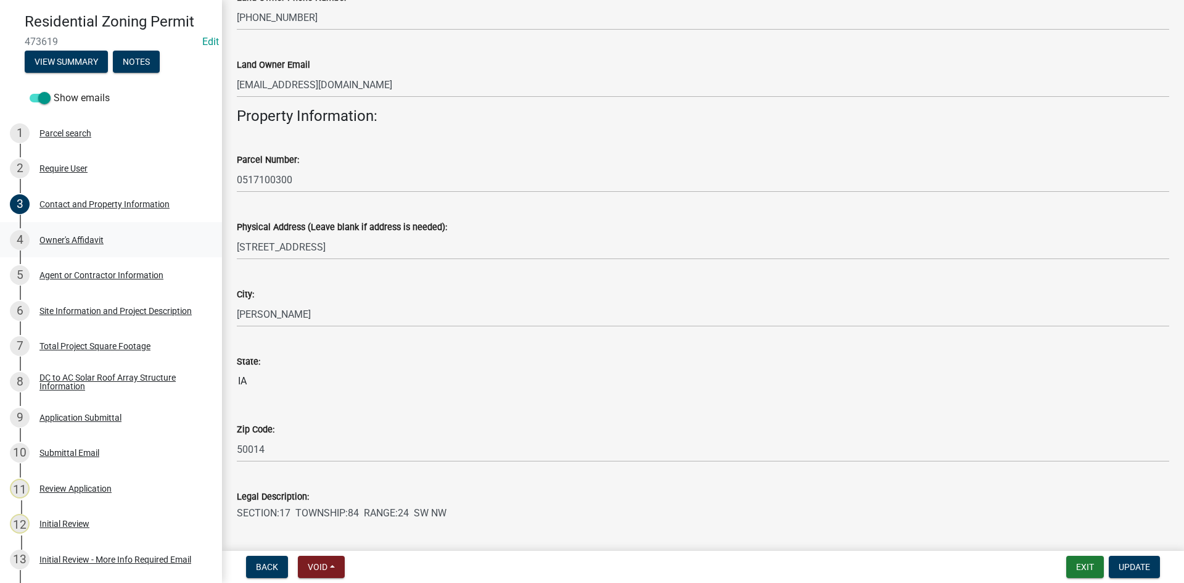
click at [67, 236] on div "Owner's Affidavit" at bounding box center [71, 240] width 64 height 9
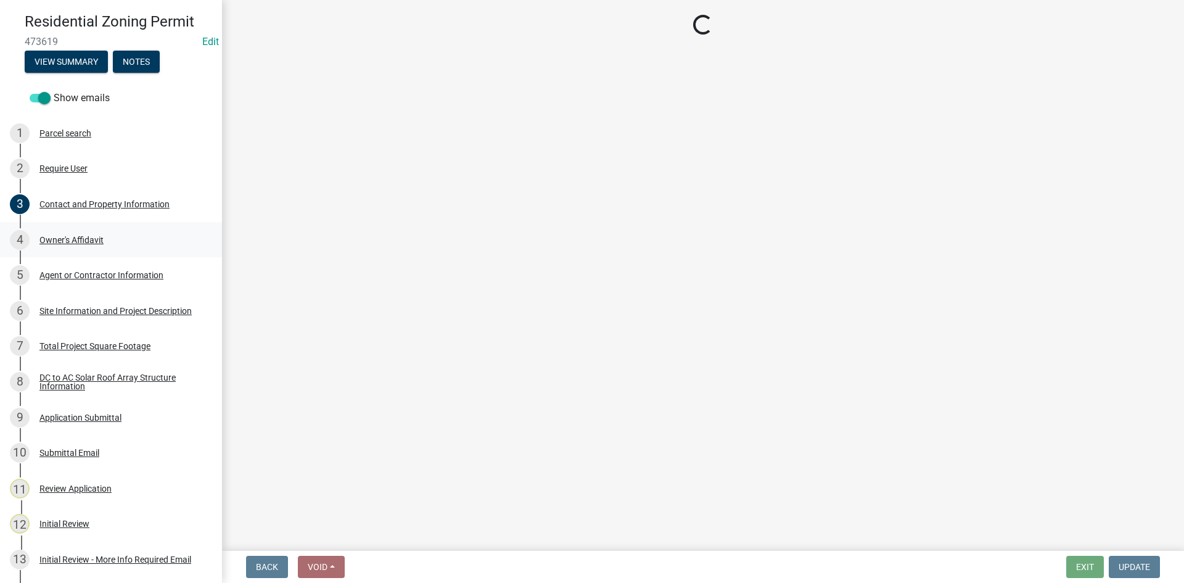
scroll to position [0, 0]
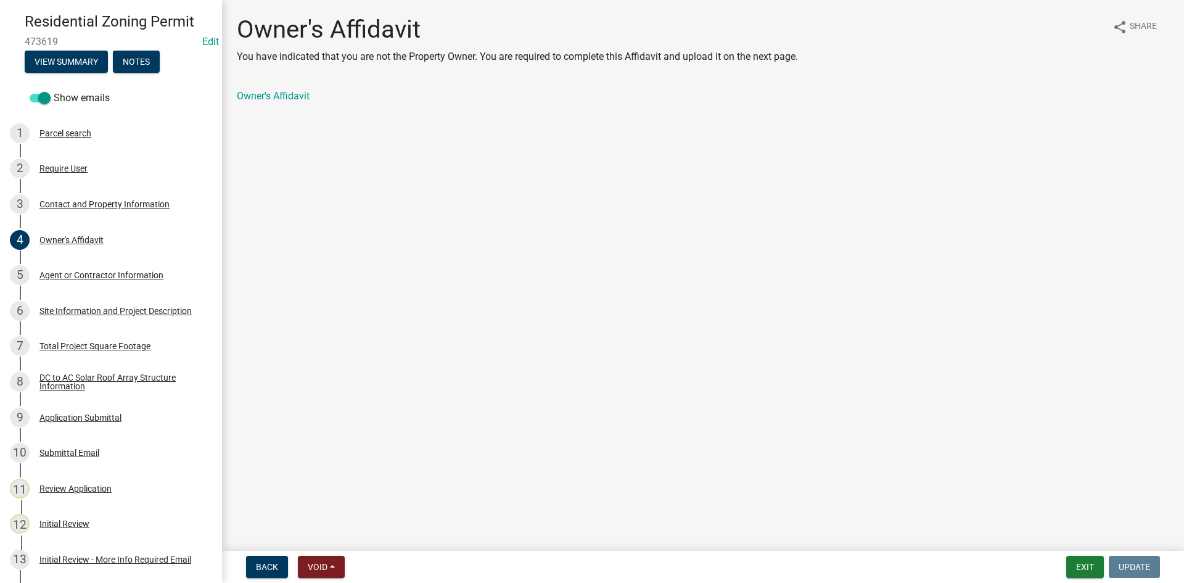
click at [265, 102] on div "Owner's Affidavit" at bounding box center [703, 96] width 933 height 15
click at [99, 273] on div "Agent or Contractor Information" at bounding box center [101, 275] width 124 height 9
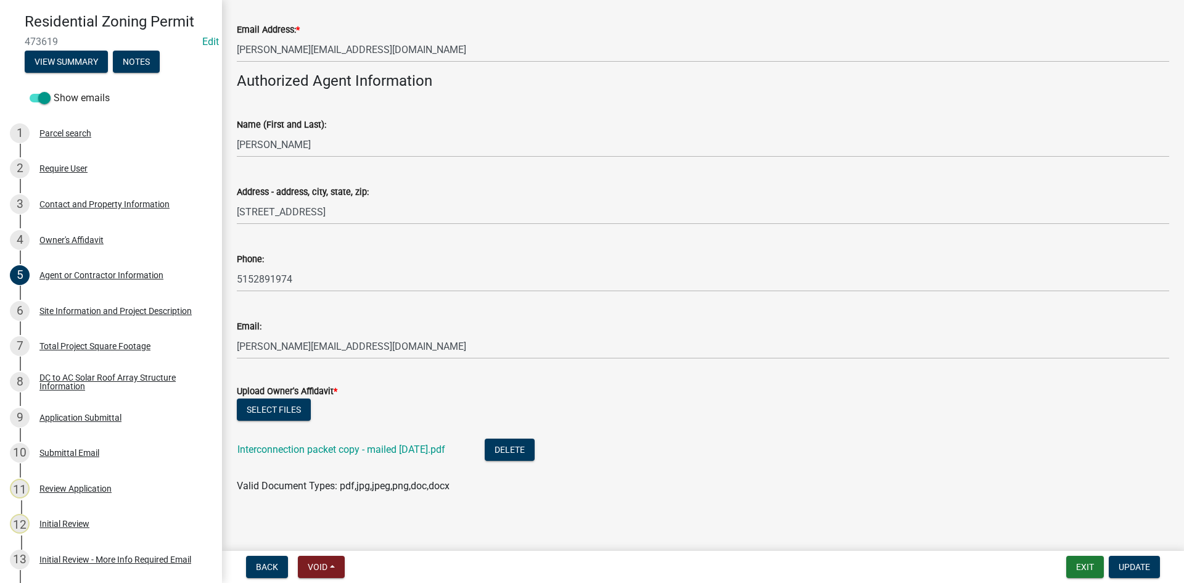
scroll to position [368, 0]
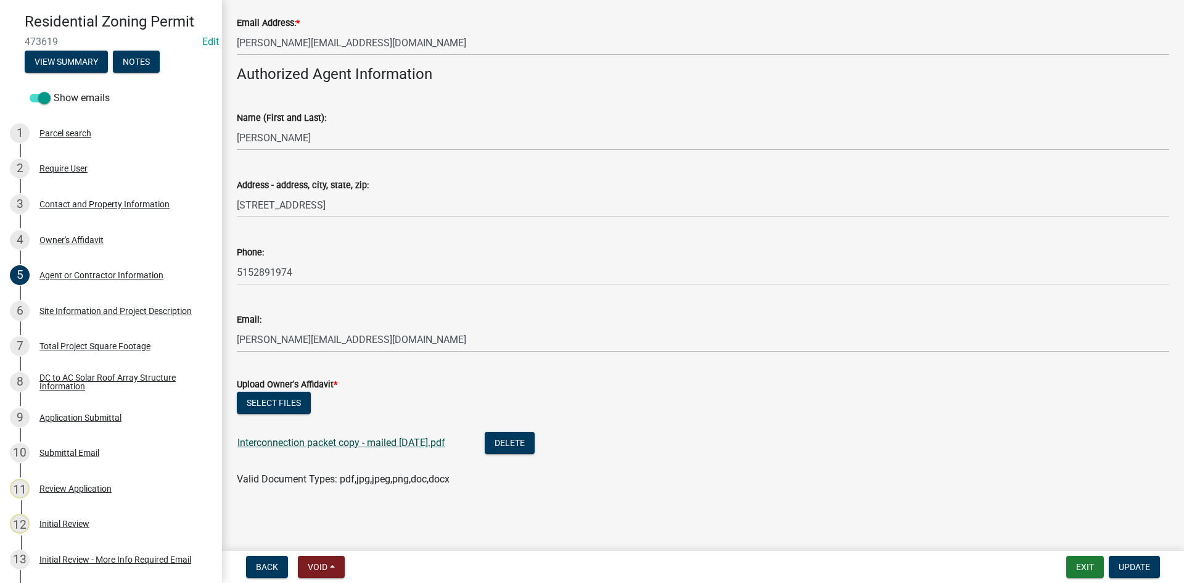
click at [346, 438] on link "Interconnection packet copy - mailed 8.20.25.pdf" at bounding box center [341, 443] width 208 height 12
click at [149, 307] on div "Site Information and Project Description" at bounding box center [115, 311] width 152 height 9
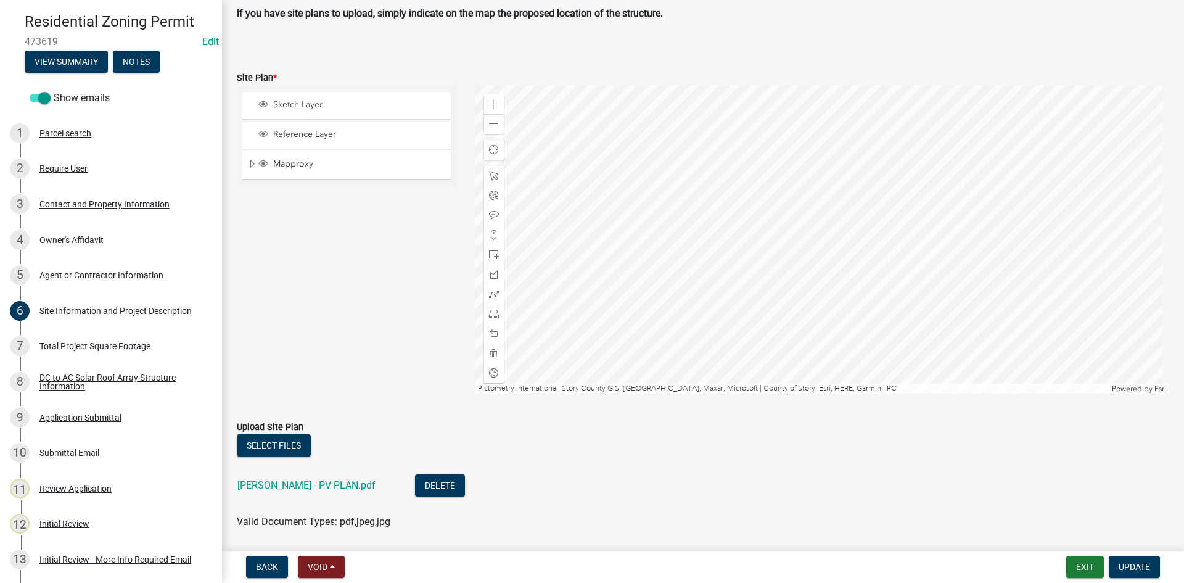
scroll to position [730, 0]
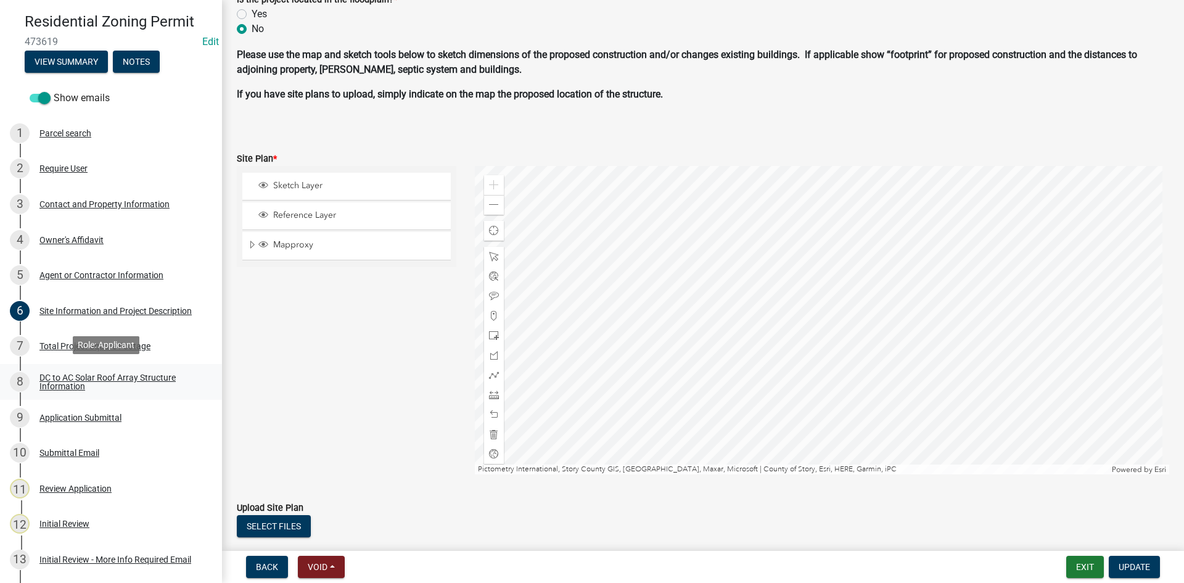
click at [142, 382] on div "DC to AC Solar Roof Array Structure Information" at bounding box center [120, 381] width 163 height 17
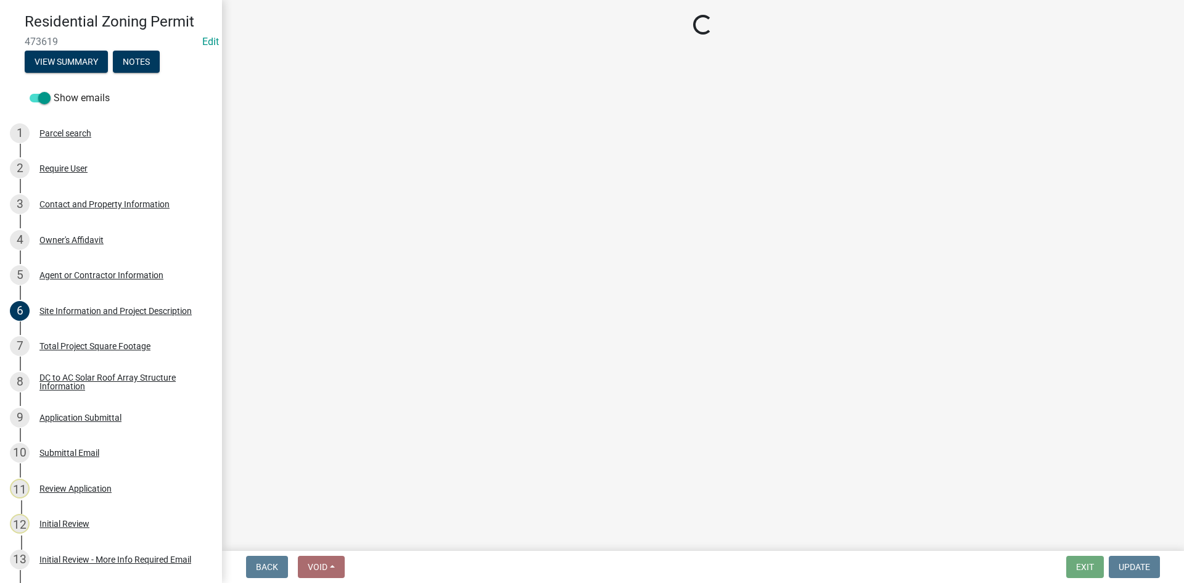
select select "df9dd536-9c7a-4127-9f3d-65ba449897b5"
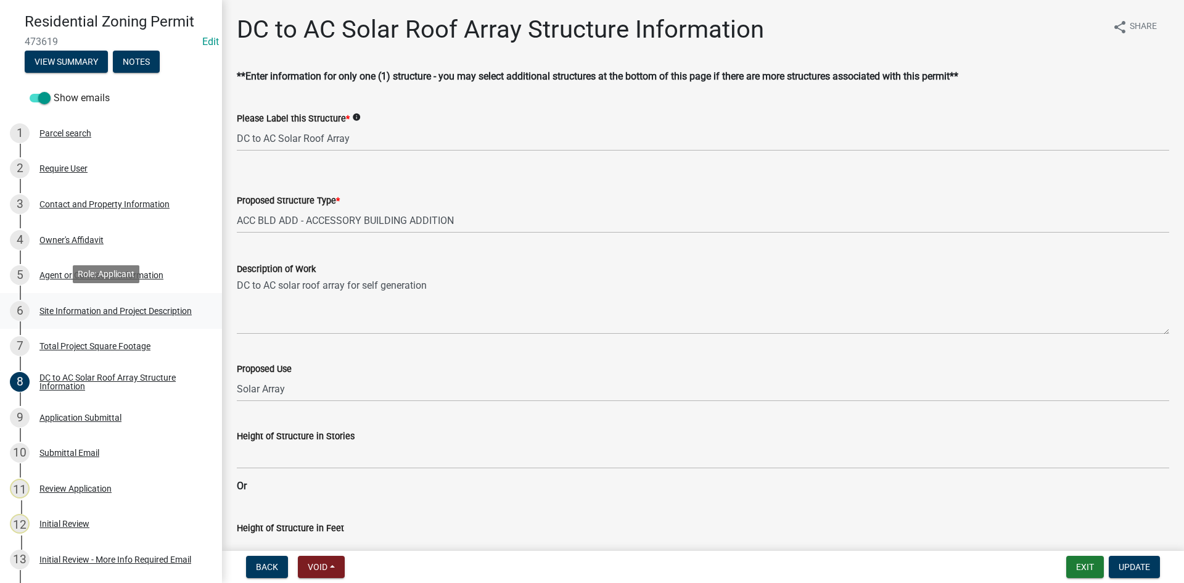
click at [106, 307] on div "Site Information and Project Description" at bounding box center [115, 311] width 152 height 9
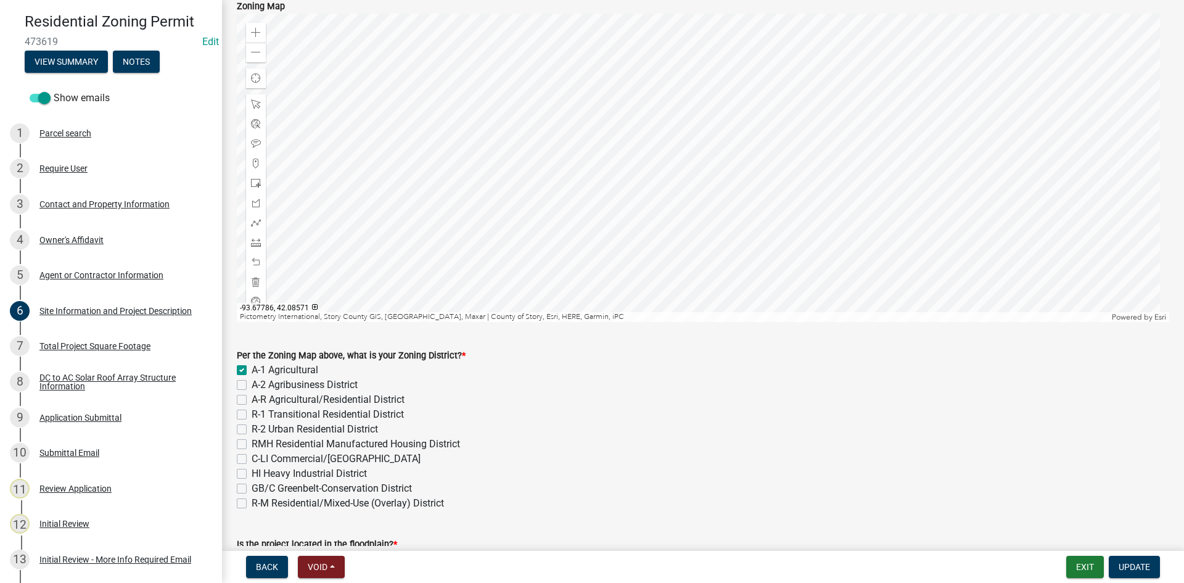
scroll to position [62, 0]
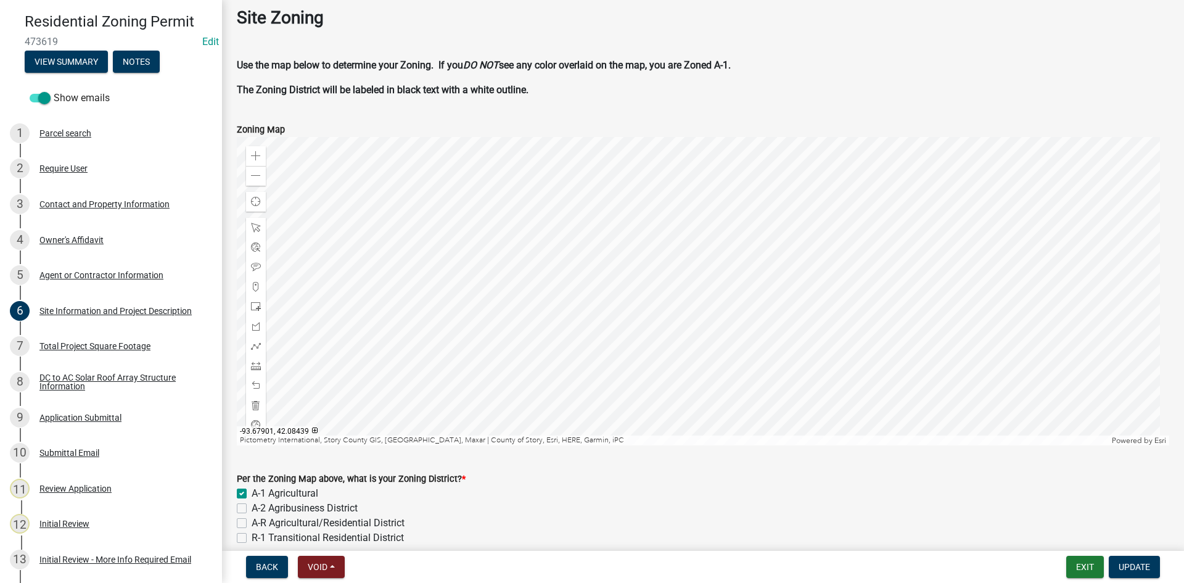
click at [612, 405] on div at bounding box center [703, 291] width 933 height 308
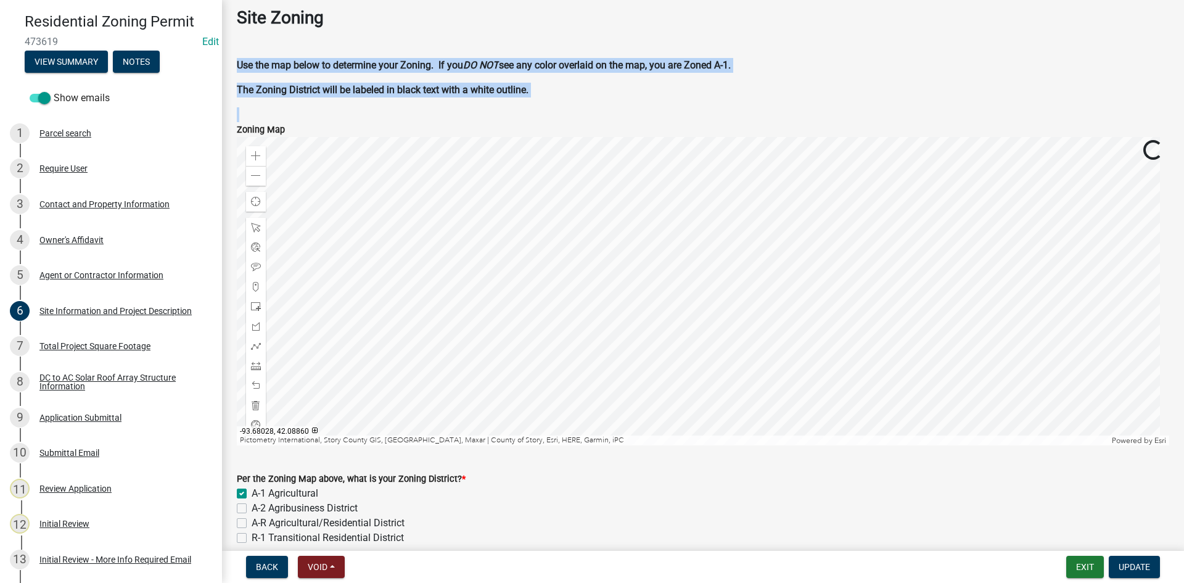
drag, startPoint x: 548, startPoint y: 110, endPoint x: 558, endPoint y: 29, distance: 81.4
click at [592, 81] on div "Site Zoning Use the map below to determine your Zoning. If you DO NOT see any c…" at bounding box center [703, 52] width 933 height 90
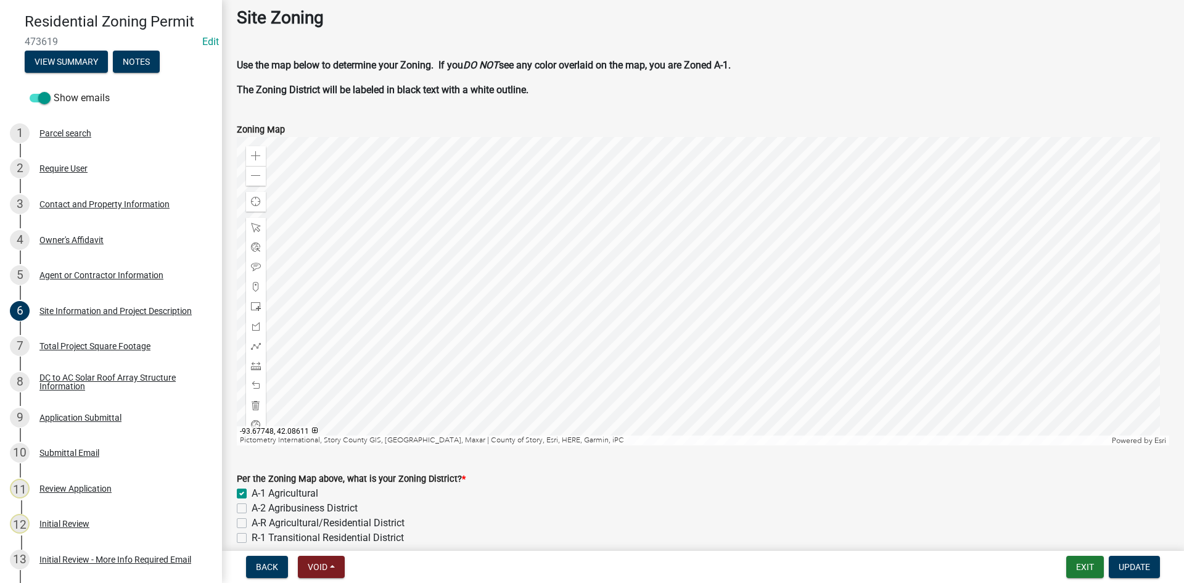
click at [727, 174] on div at bounding box center [703, 291] width 933 height 308
click at [637, 262] on div at bounding box center [703, 291] width 933 height 308
click at [65, 136] on div "1 Parcel search" at bounding box center [106, 133] width 192 height 20
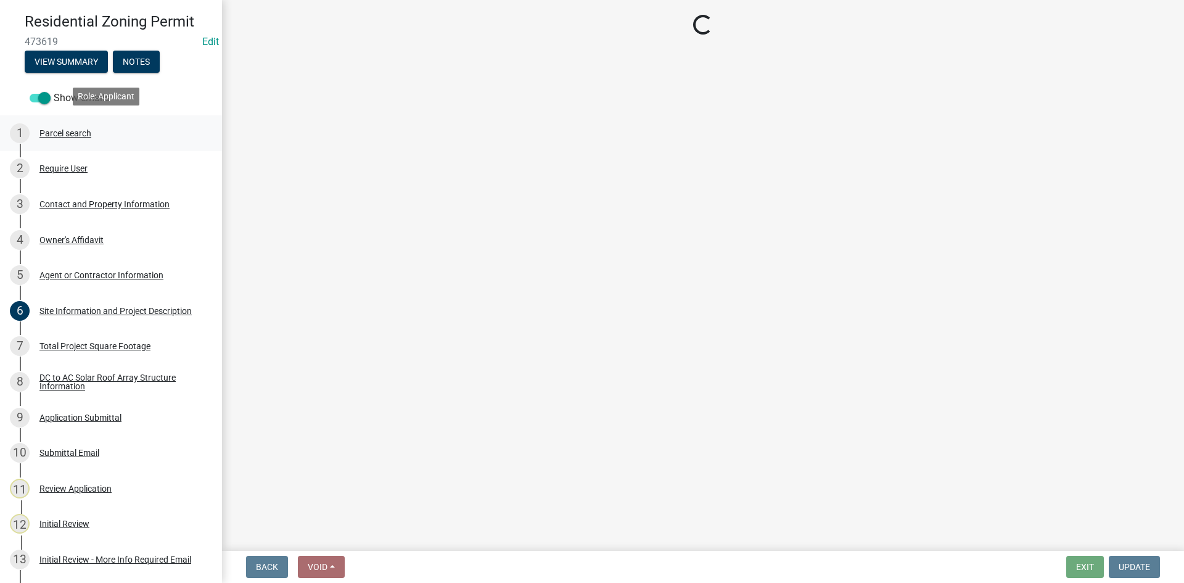
scroll to position [0, 0]
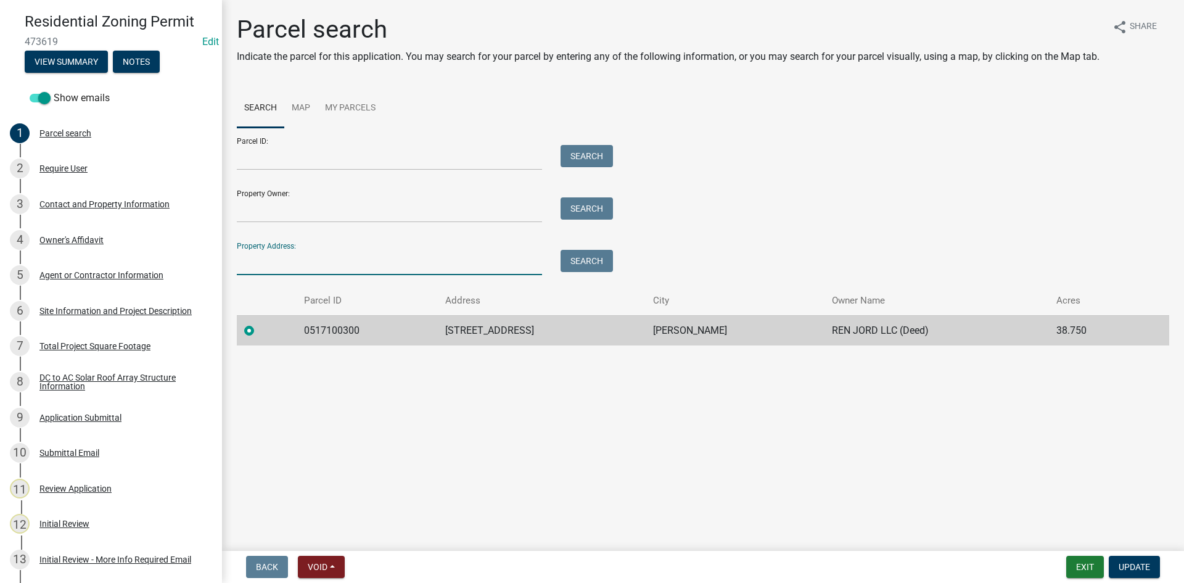
click at [260, 266] on input "Property Address:" at bounding box center [389, 262] width 305 height 25
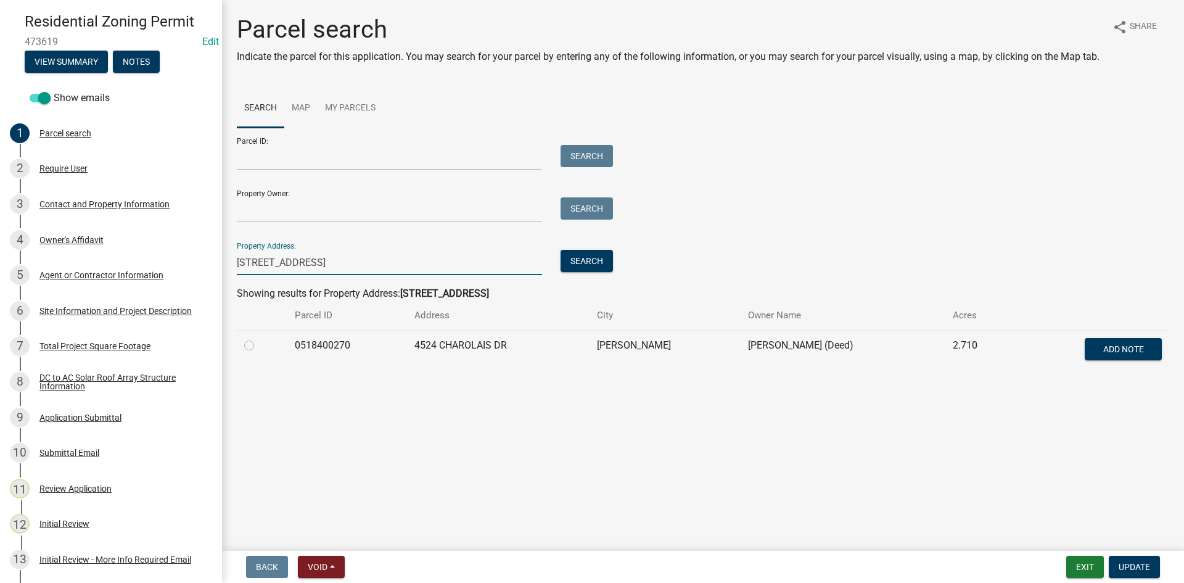
type input "4524 charolais dr"
click at [241, 345] on td at bounding box center [262, 350] width 51 height 41
click at [259, 338] on label at bounding box center [259, 338] width 0 height 0
click at [259, 345] on input "radio" at bounding box center [263, 342] width 8 height 8
radio input "true"
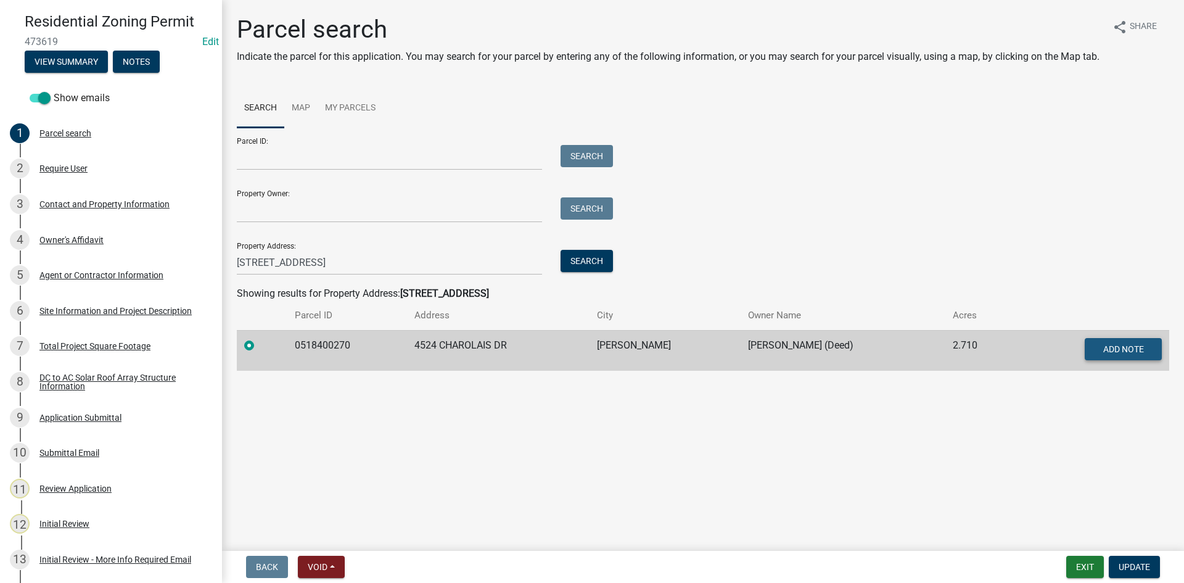
click at [1140, 350] on span "Add Note" at bounding box center [1123, 349] width 41 height 10
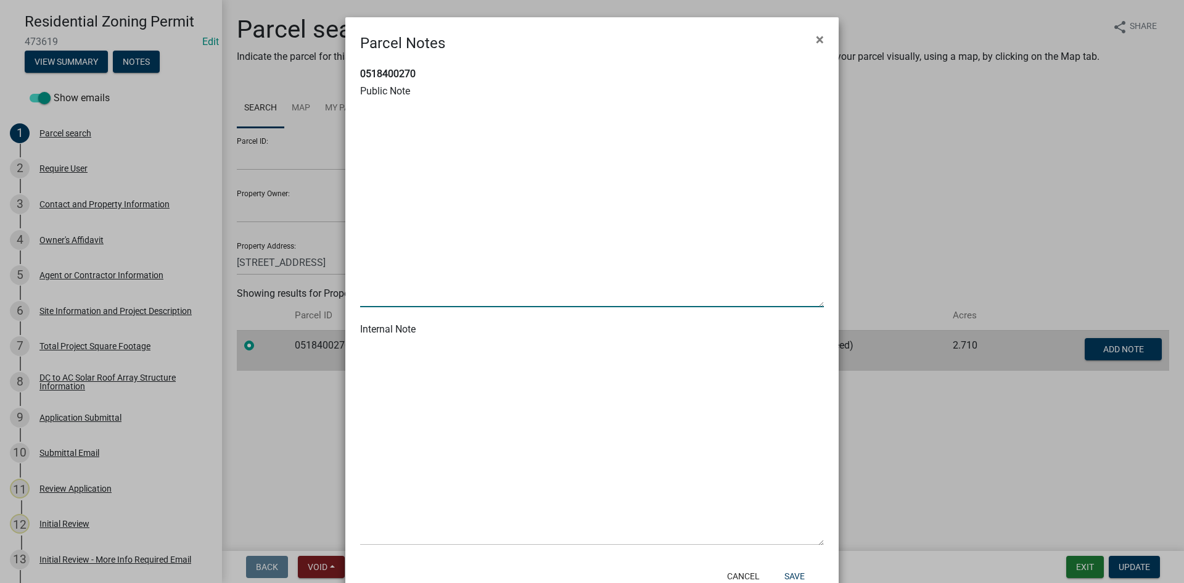
click at [406, 109] on textarea at bounding box center [592, 204] width 464 height 206
click at [413, 300] on textarea at bounding box center [592, 204] width 464 height 206
click at [369, 286] on textarea at bounding box center [592, 204] width 464 height 206
click at [395, 105] on textarea at bounding box center [592, 204] width 464 height 206
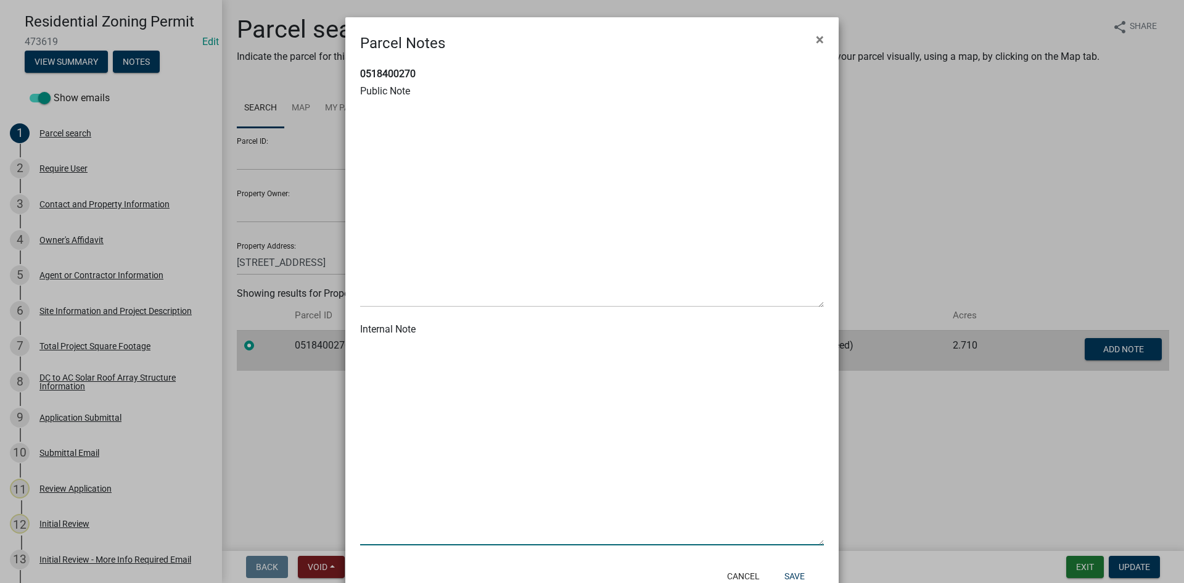
click at [380, 371] on textarea at bounding box center [592, 442] width 464 height 206
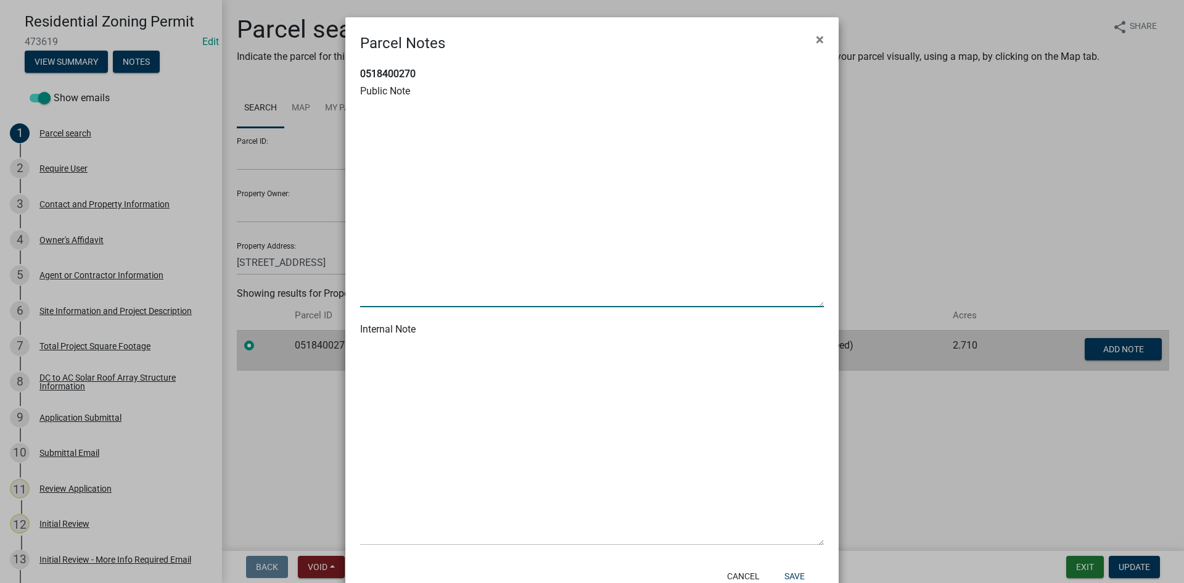
click at [373, 109] on textarea at bounding box center [592, 204] width 464 height 206
type textarea "Attached wrong project address -CM"
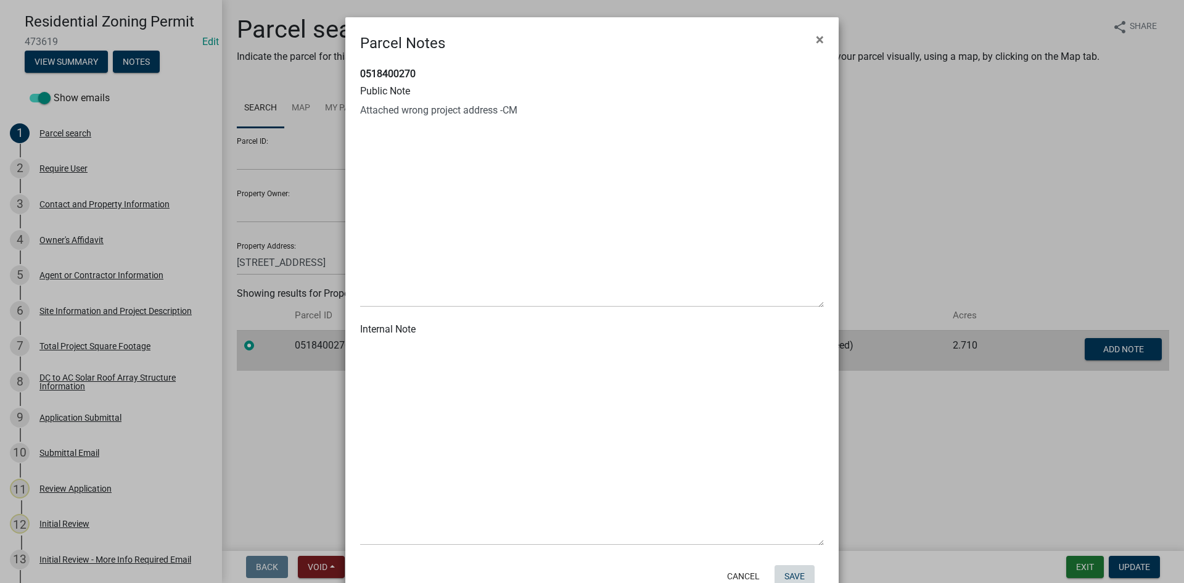
click at [789, 565] on button "Save" at bounding box center [795, 576] width 40 height 22
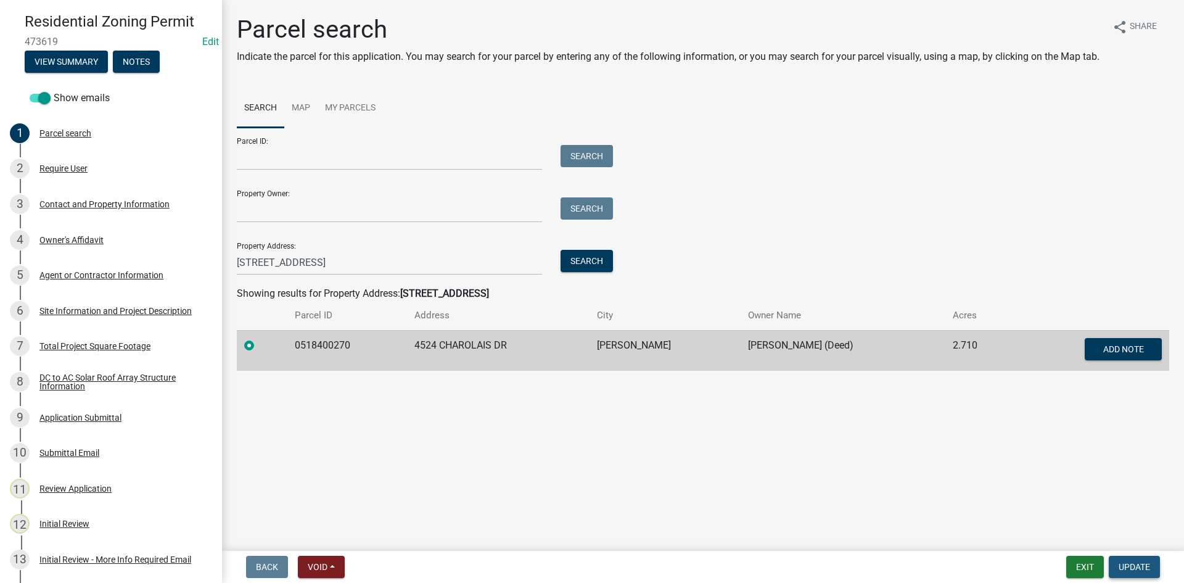
click at [1137, 565] on span "Update" at bounding box center [1134, 567] width 31 height 10
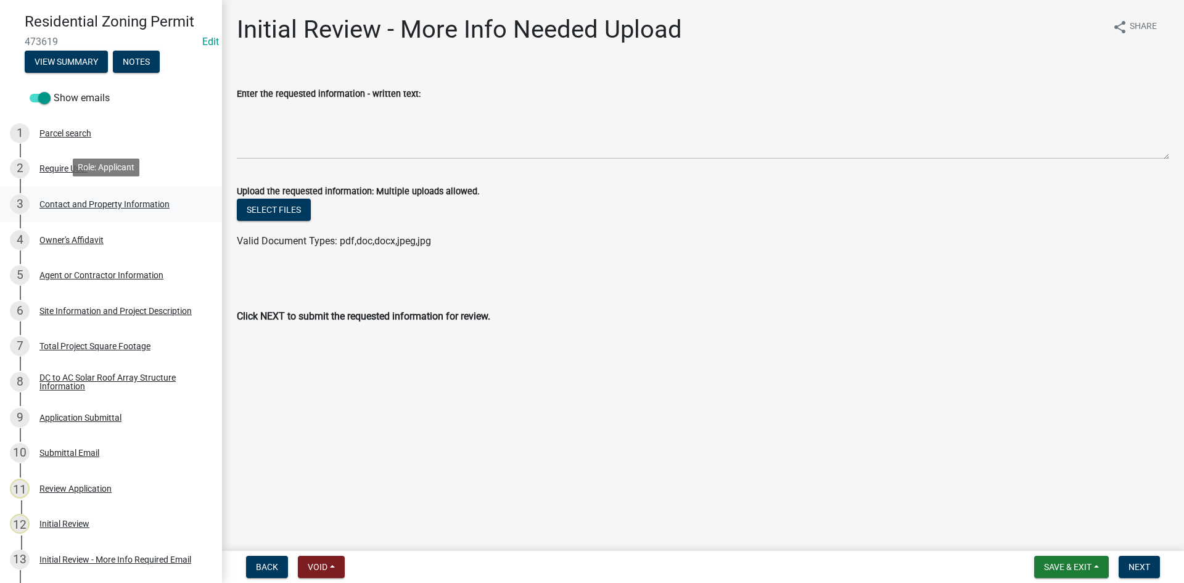
click at [99, 210] on div "3 Contact and Property Information" at bounding box center [106, 204] width 192 height 20
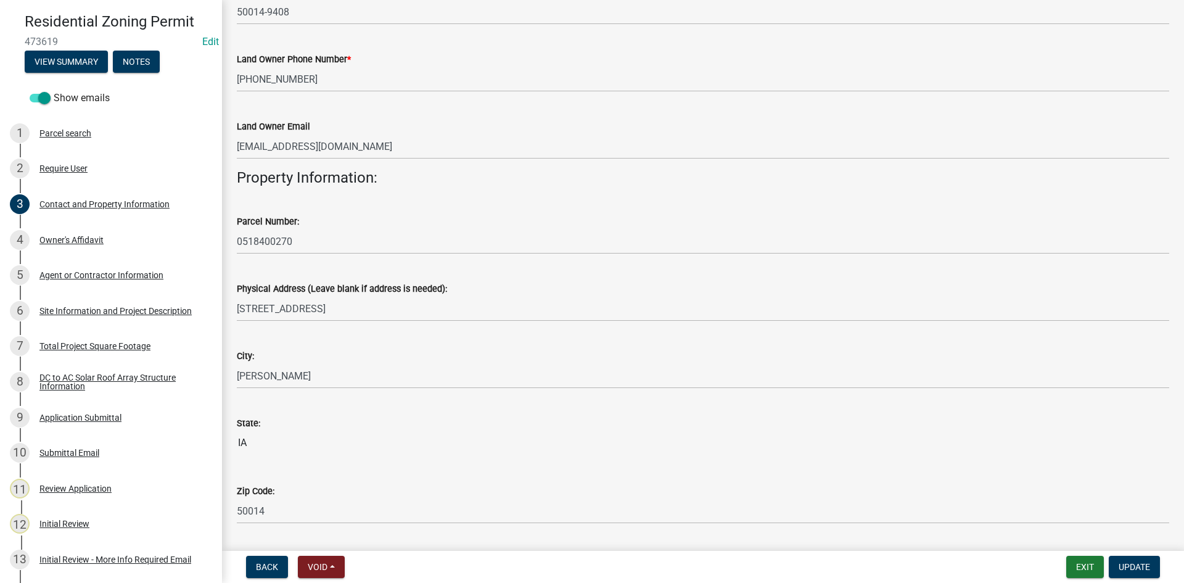
scroll to position [493, 0]
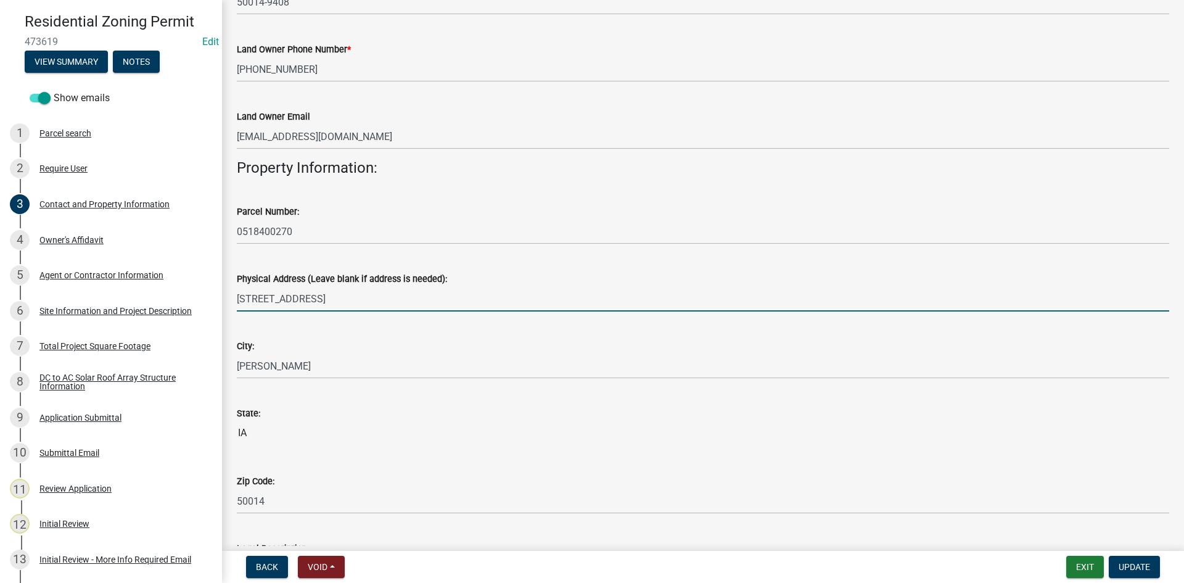
click at [331, 297] on input "[STREET_ADDRESS]" at bounding box center [703, 298] width 933 height 25
click at [330, 297] on input "[STREET_ADDRESS]" at bounding box center [703, 298] width 933 height 25
type input "4524 Charolais Dr."
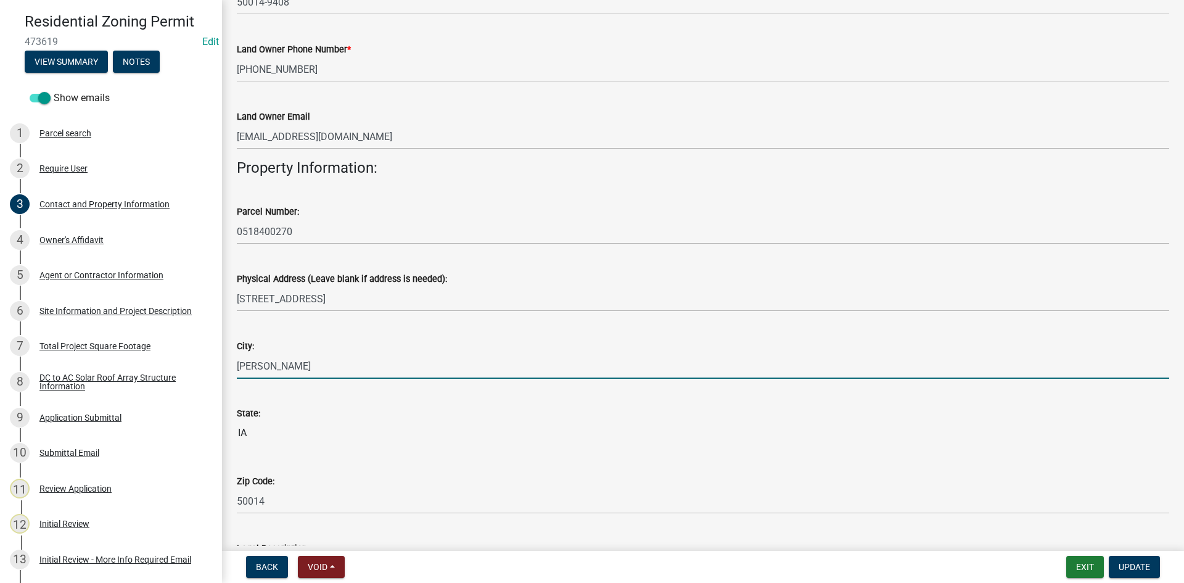
click at [363, 354] on input "[PERSON_NAME]" at bounding box center [703, 365] width 933 height 25
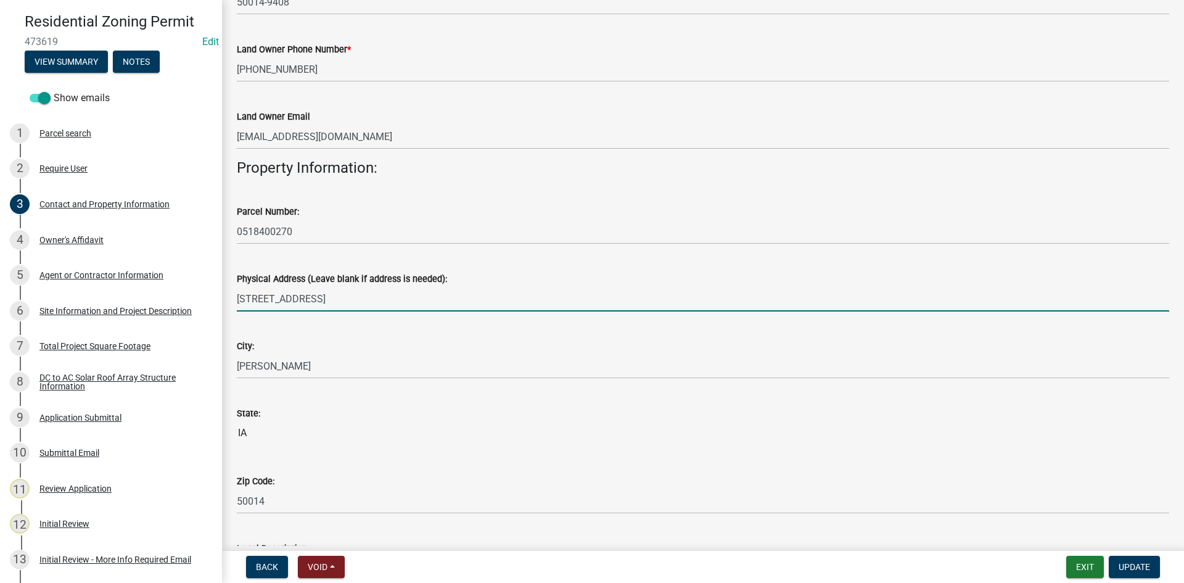
click at [345, 296] on input "4524 Charolais Dr." at bounding box center [703, 298] width 933 height 25
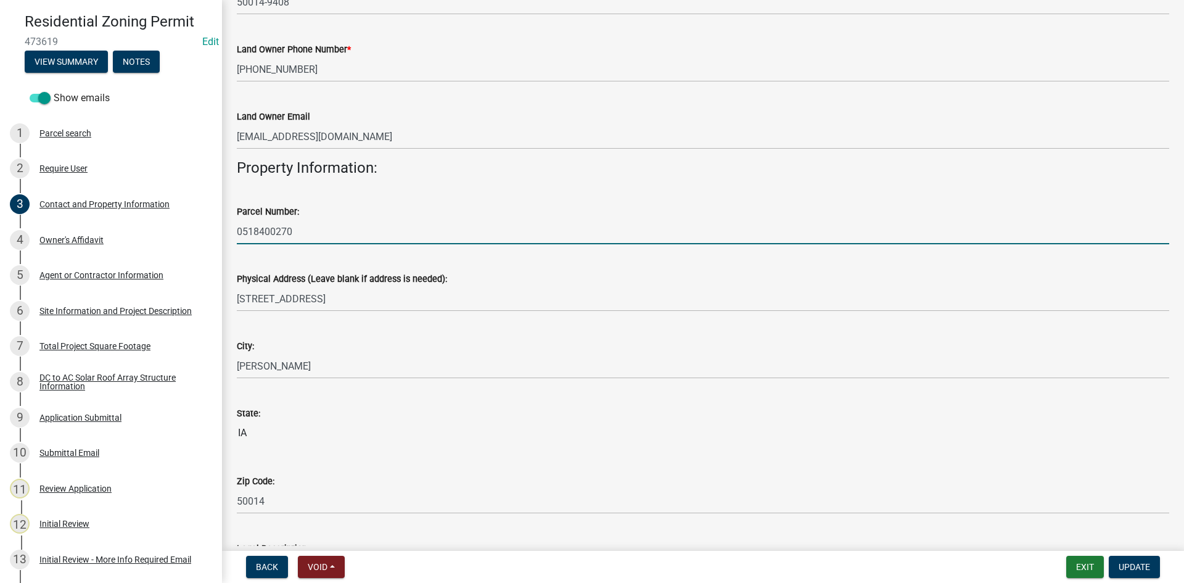
click at [281, 228] on input "0518400270" at bounding box center [703, 231] width 933 height 25
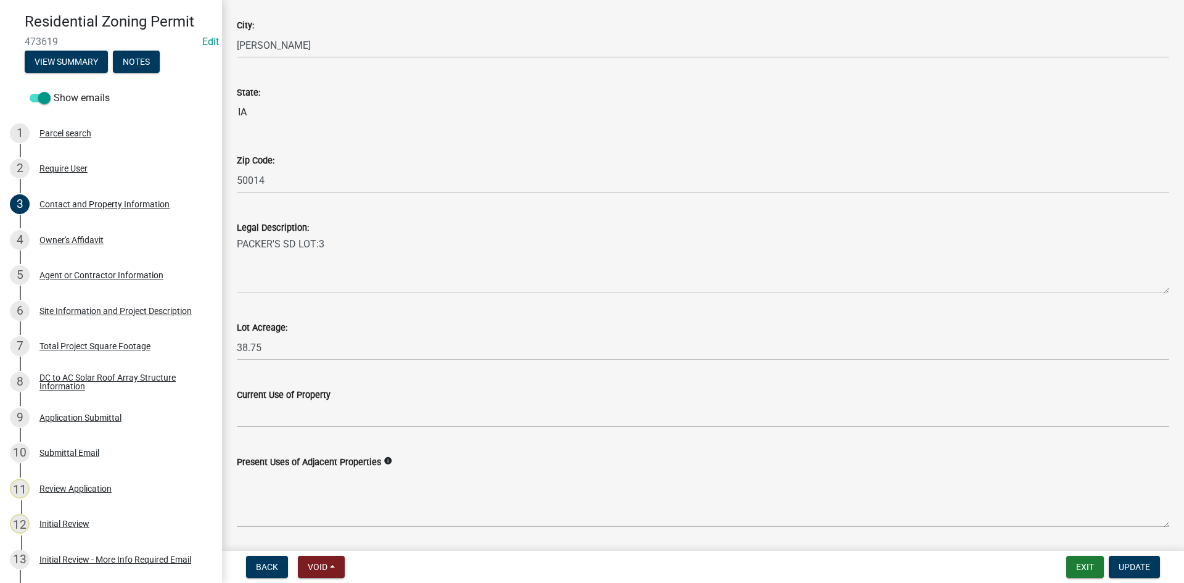
scroll to position [854, 0]
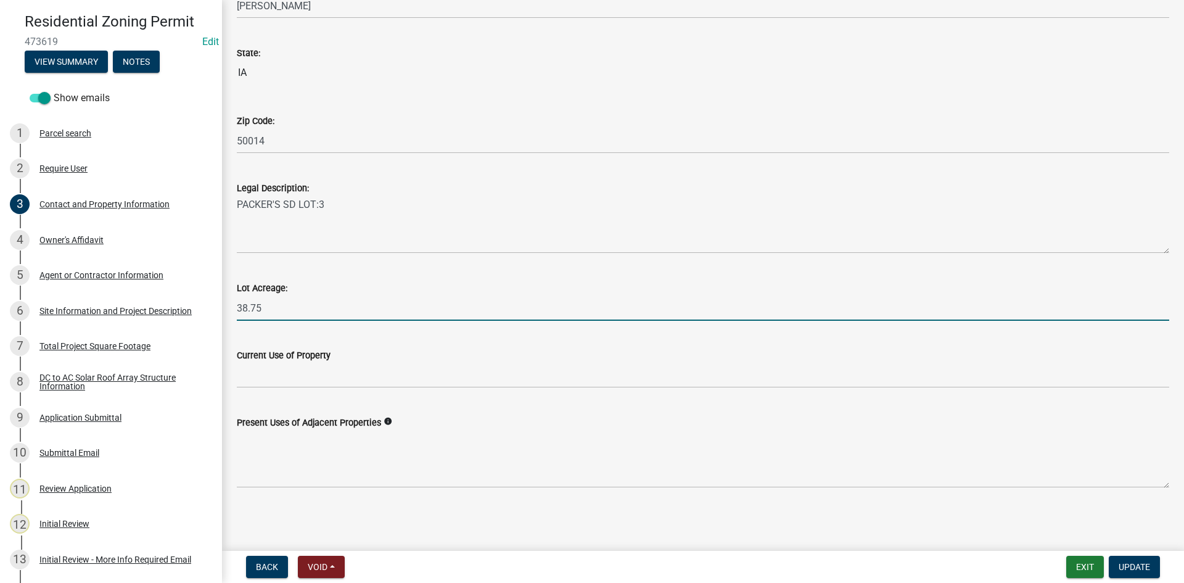
click at [276, 308] on input "38.75" at bounding box center [703, 307] width 933 height 25
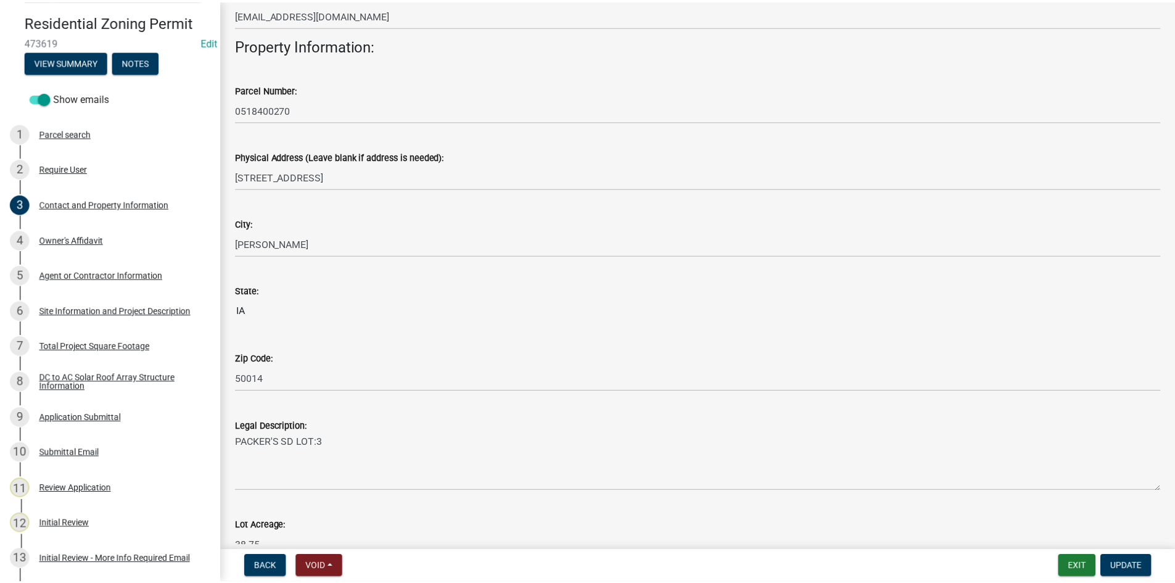
scroll to position [617, 0]
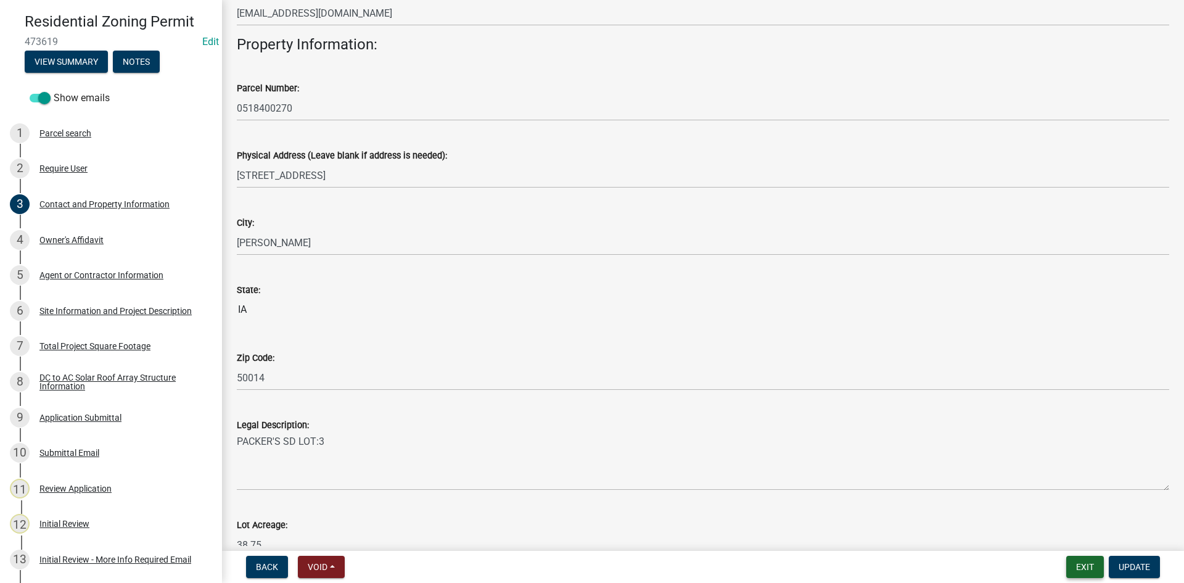
click at [1076, 563] on button "Exit" at bounding box center [1085, 567] width 38 height 22
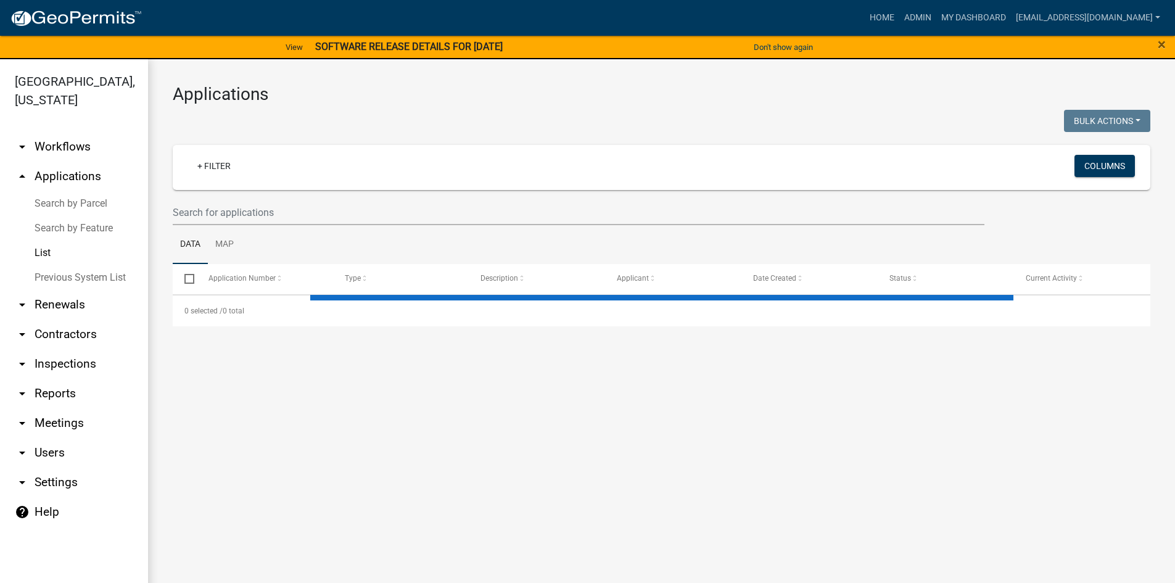
select select "3: 100"
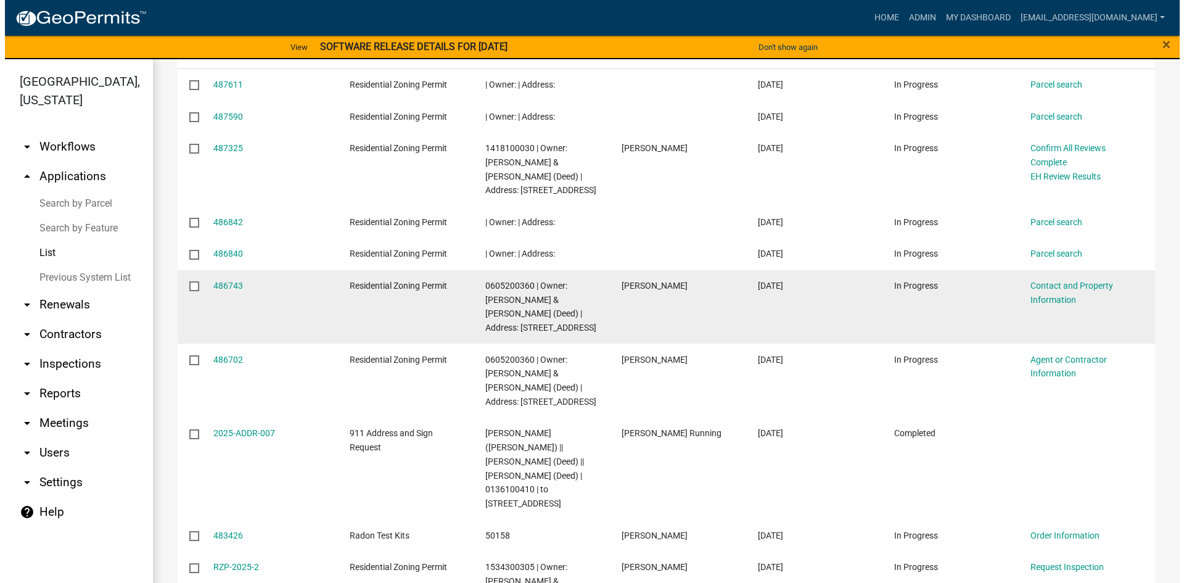
scroll to position [123, 0]
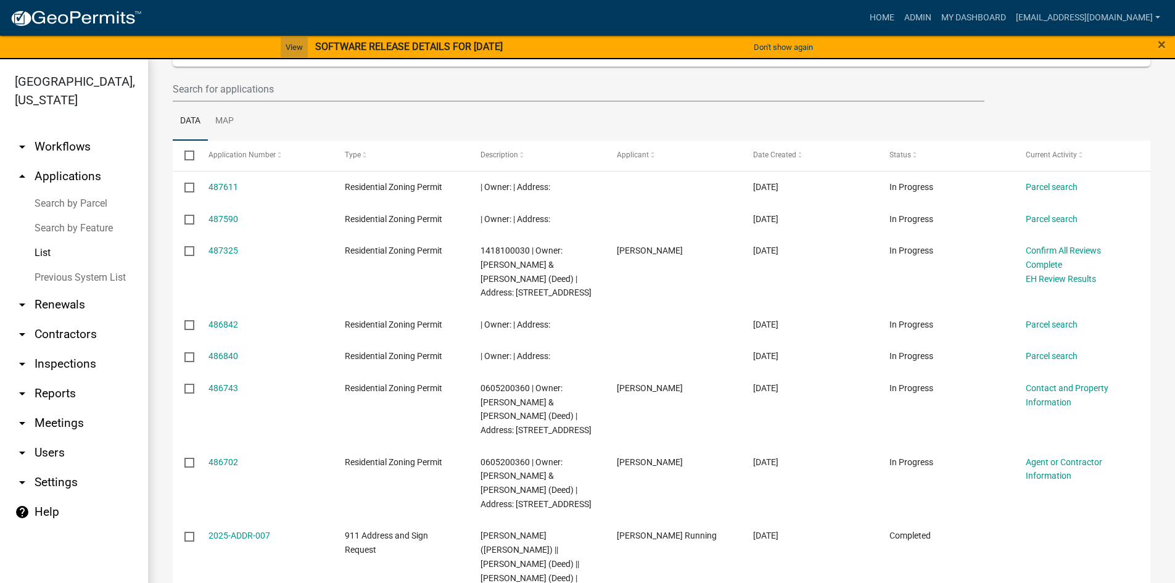
click at [284, 54] on link "View" at bounding box center [294, 47] width 27 height 20
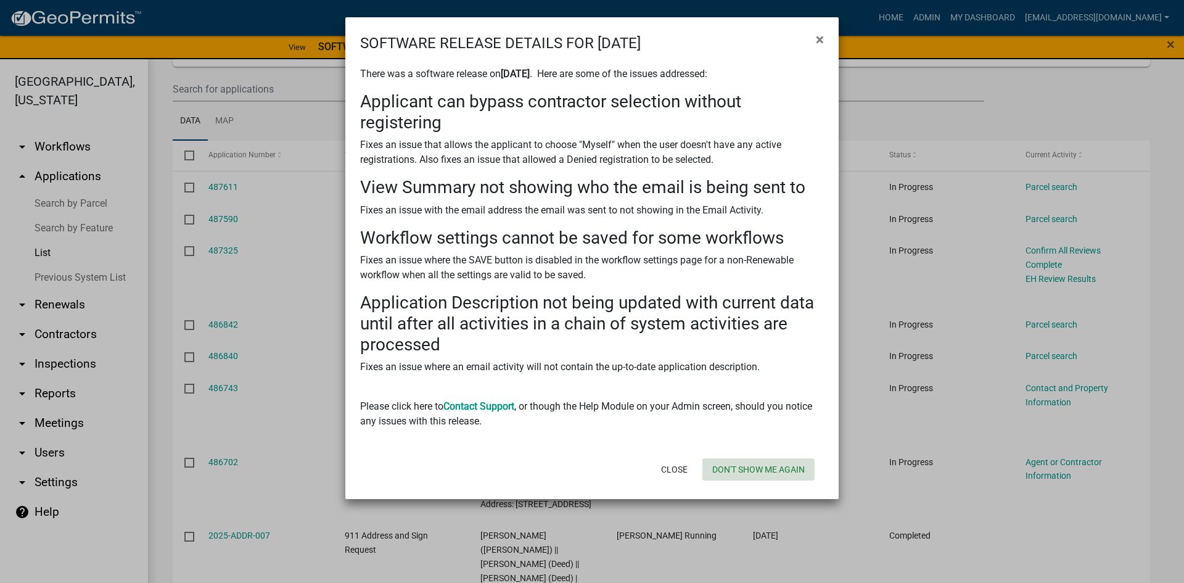
click at [746, 460] on button "Don't show me again" at bounding box center [759, 469] width 112 height 22
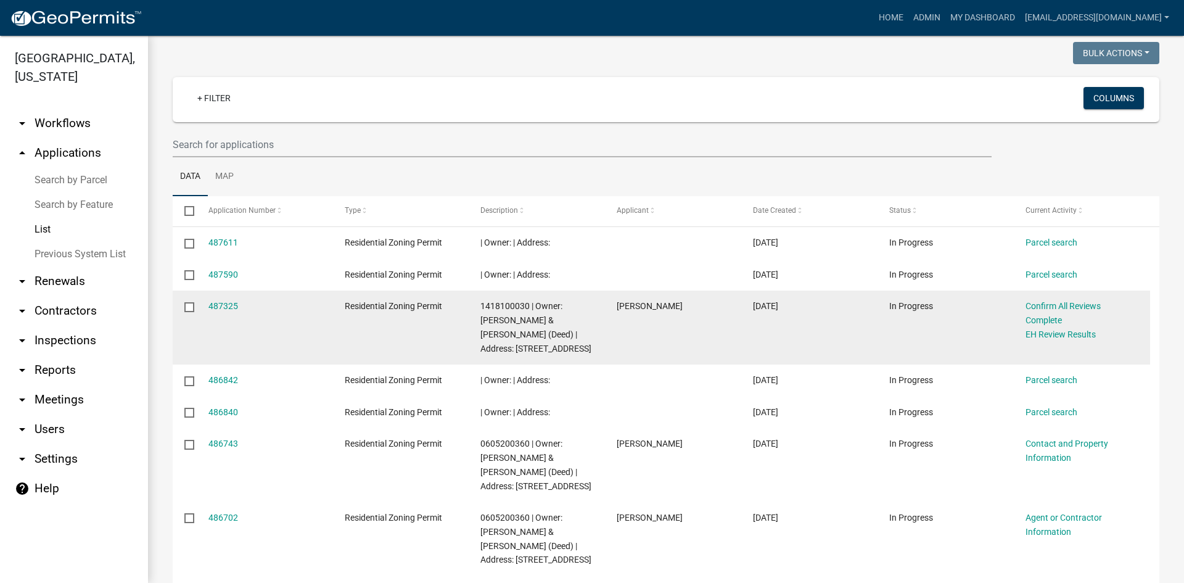
scroll to position [0, 0]
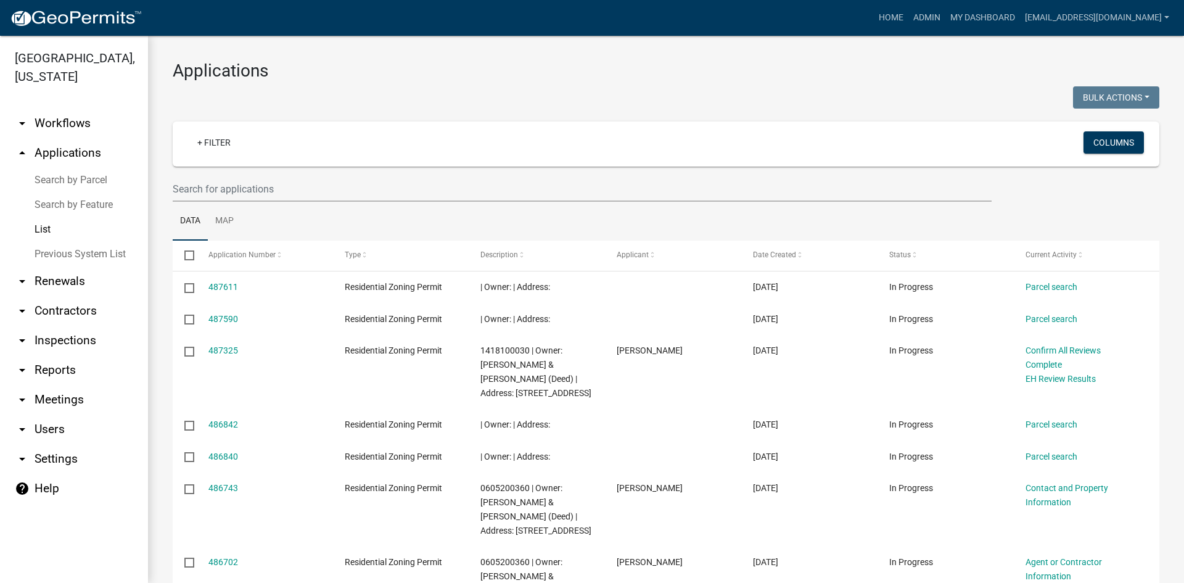
click at [63, 355] on link "arrow_drop_down Reports" at bounding box center [74, 370] width 148 height 30
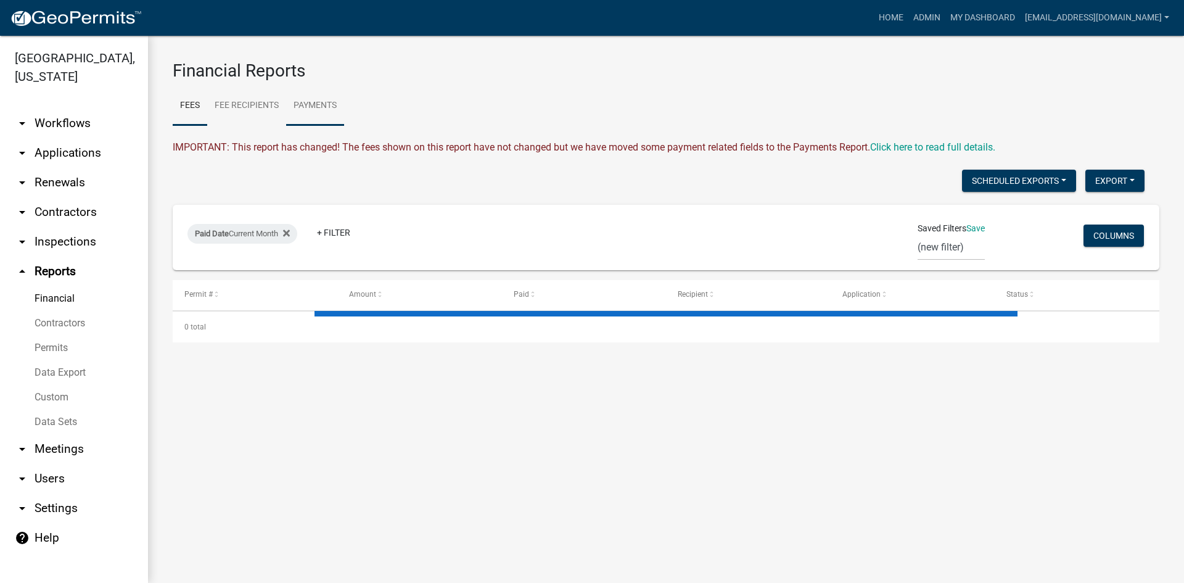
click at [320, 111] on link "Payments" at bounding box center [315, 105] width 58 height 39
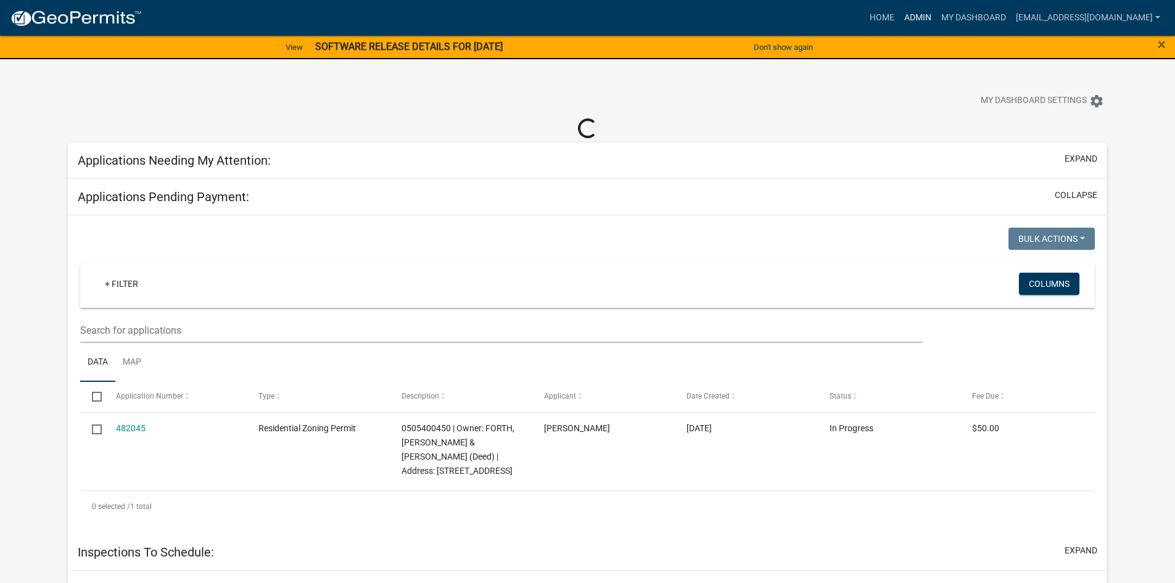
click at [904, 10] on link "Admin" at bounding box center [917, 17] width 37 height 23
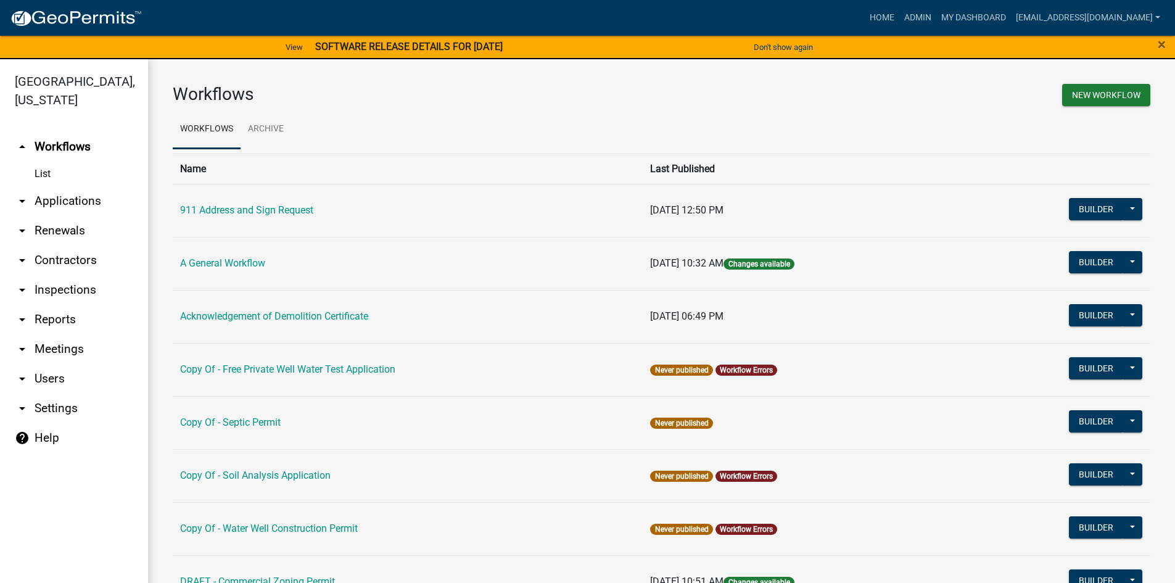
click at [72, 186] on link "arrow_drop_down Applications" at bounding box center [74, 201] width 148 height 30
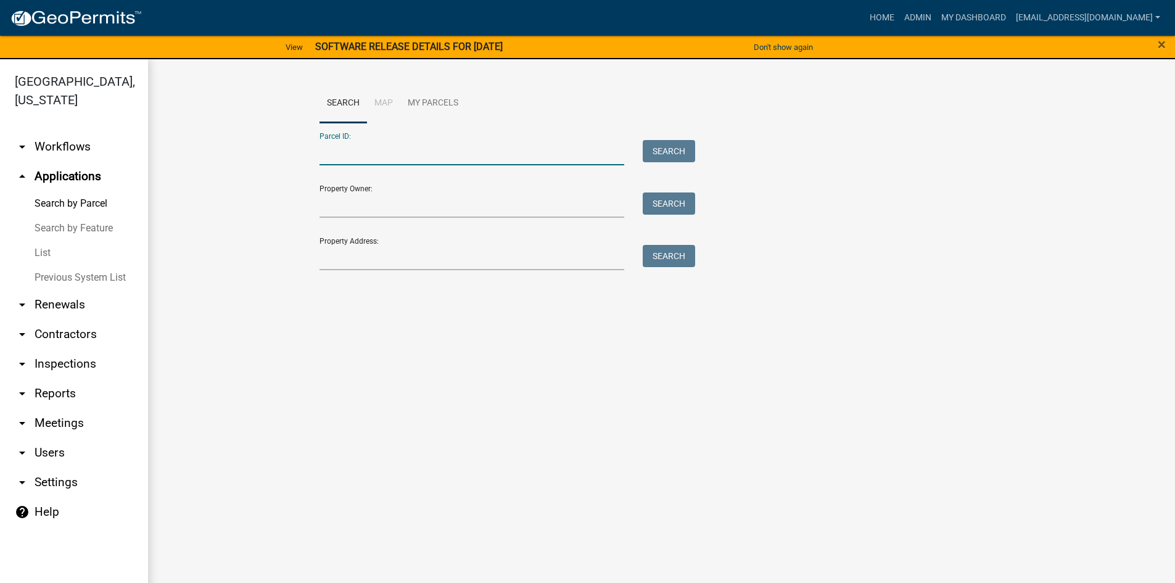
click at [361, 153] on input "Parcel ID:" at bounding box center [471, 152] width 305 height 25
paste input "0517100300"
type input "0517100300"
click at [656, 155] on button "Search" at bounding box center [669, 151] width 52 height 22
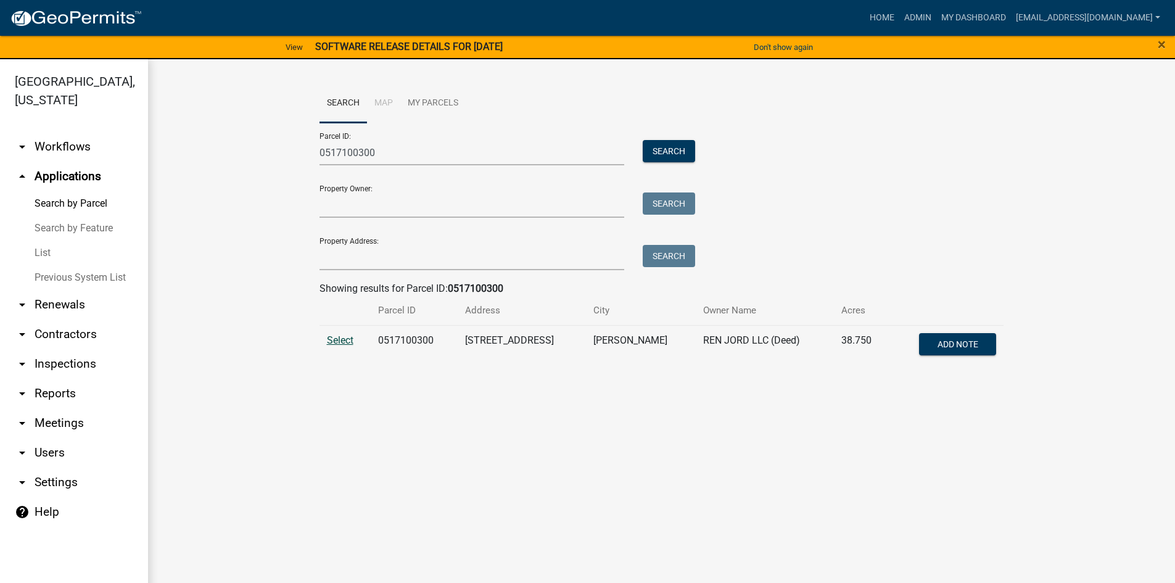
click at [334, 340] on span "Select" at bounding box center [340, 340] width 27 height 12
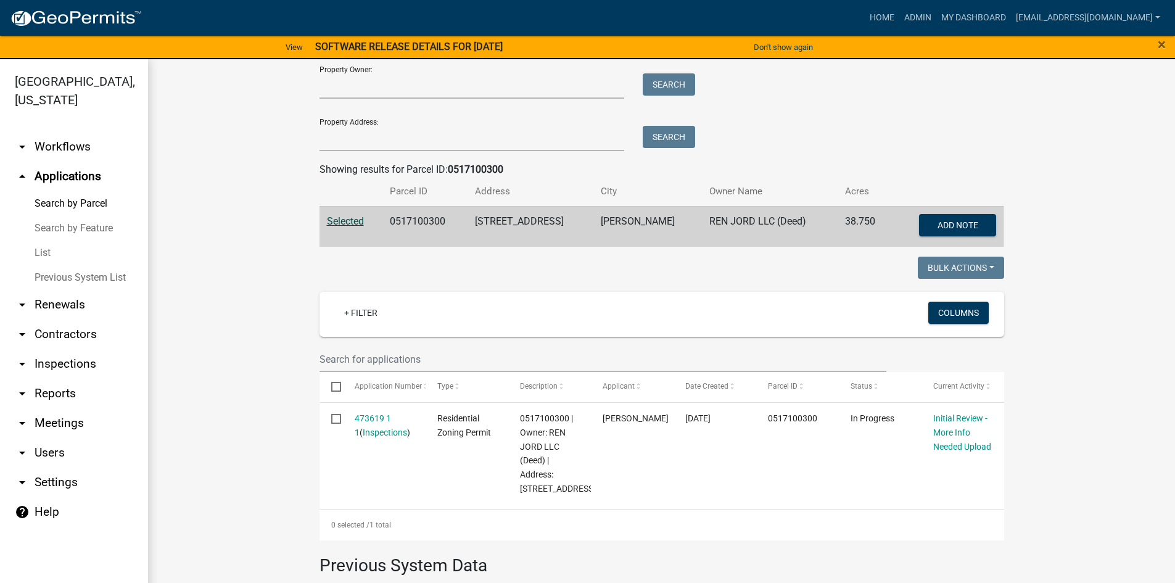
scroll to position [62, 0]
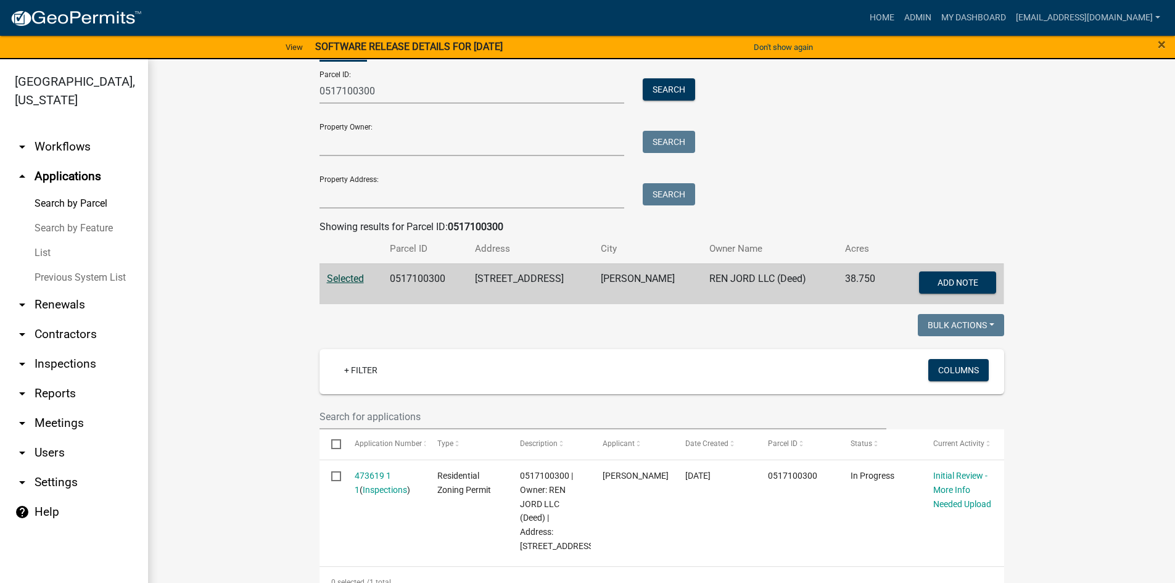
click at [942, 5] on nav "Toggle drawer menu more_horiz Home Admin My Dashboard [EMAIL_ADDRESS][DOMAIN_NA…" at bounding box center [587, 18] width 1175 height 36
click at [936, 22] on link "My Dashboard" at bounding box center [973, 17] width 75 height 23
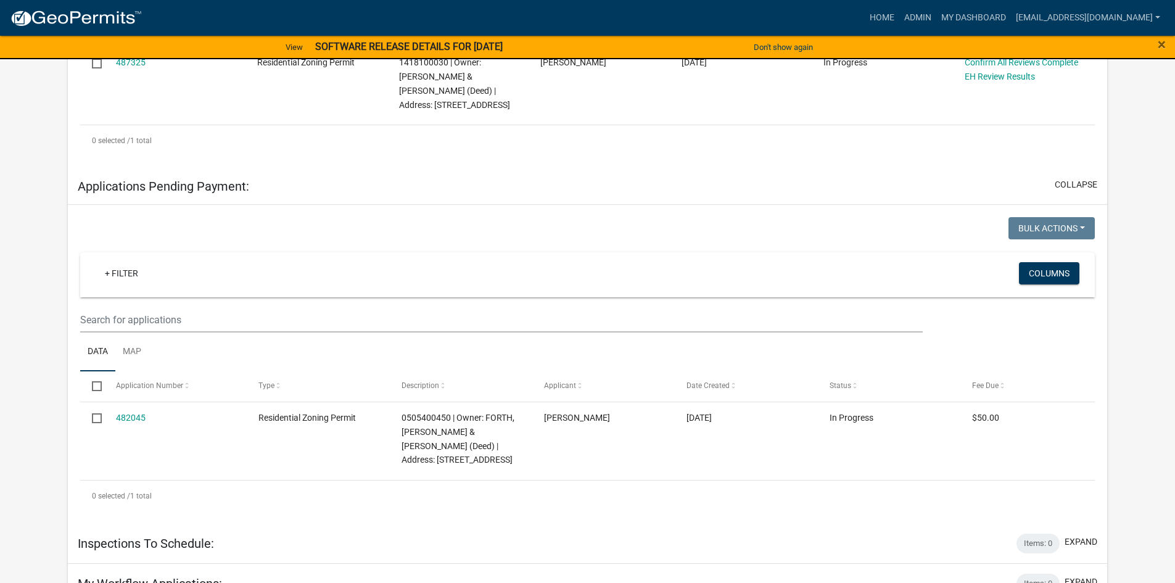
scroll to position [308, 0]
